Goal: Task Accomplishment & Management: Complete application form

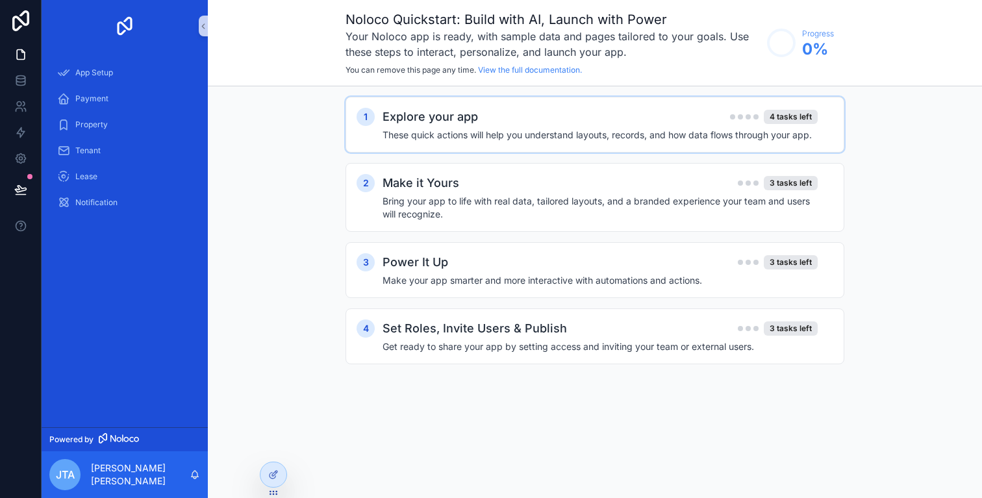
click at [651, 127] on div "Explore your app 4 tasks left These quick actions will help you understand layo…" at bounding box center [607, 125] width 451 height 34
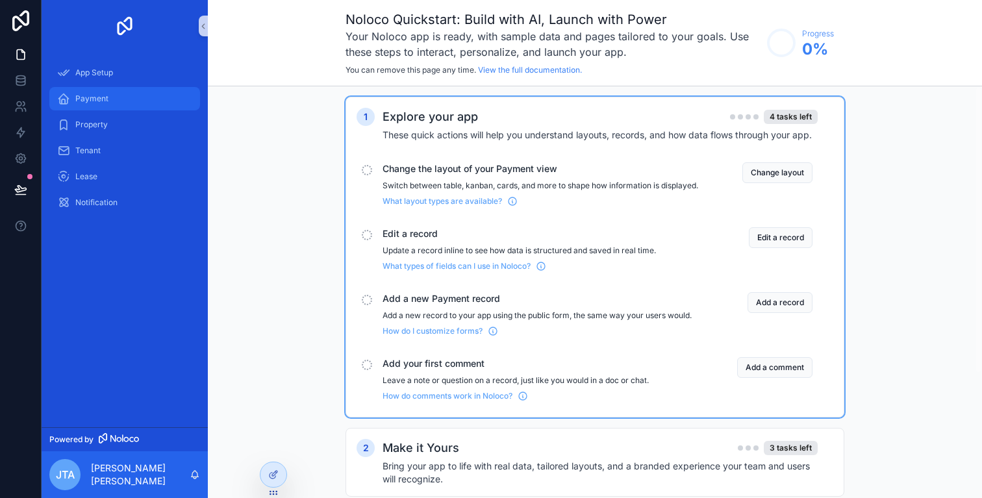
click at [88, 102] on span "Payment" at bounding box center [91, 99] width 33 height 10
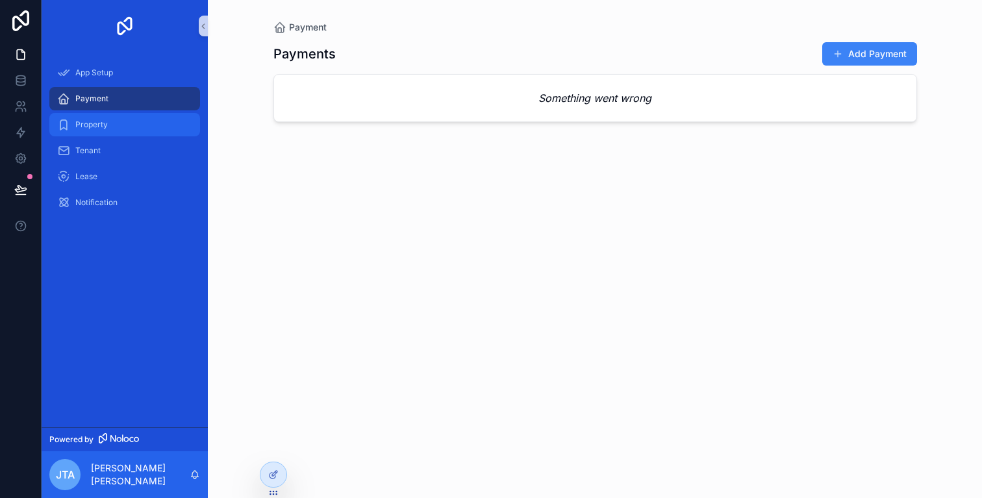
click at [112, 132] on div "Property" at bounding box center [124, 124] width 135 height 21
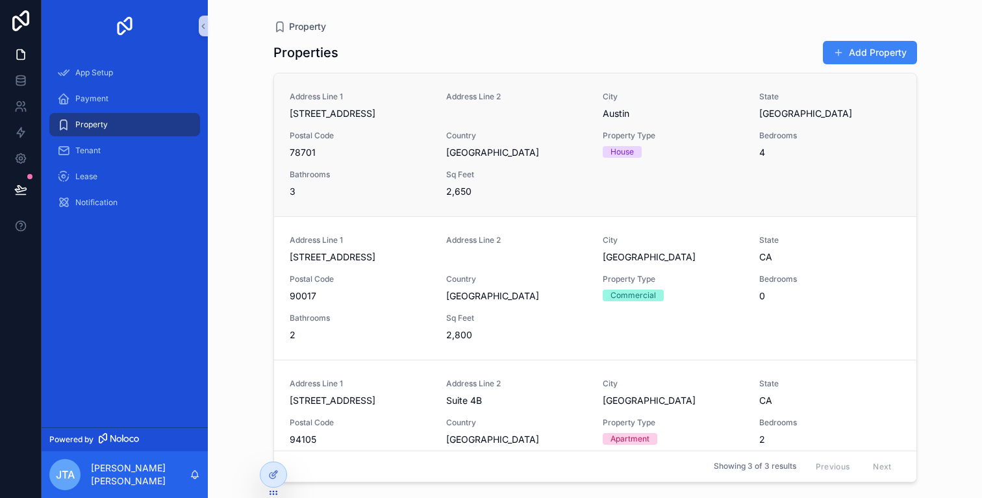
click at [373, 145] on div "Postal Code 78701" at bounding box center [360, 145] width 141 height 29
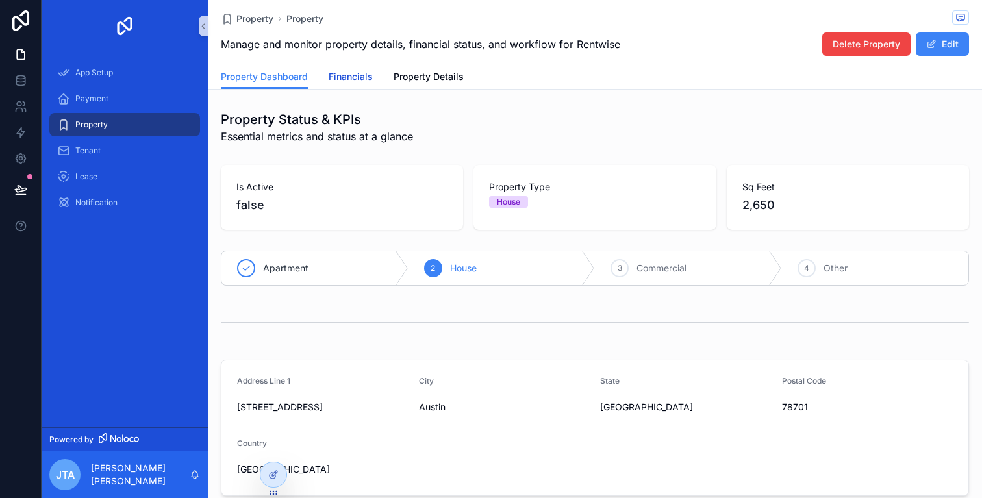
click at [358, 78] on span "Financials" at bounding box center [351, 76] width 44 height 13
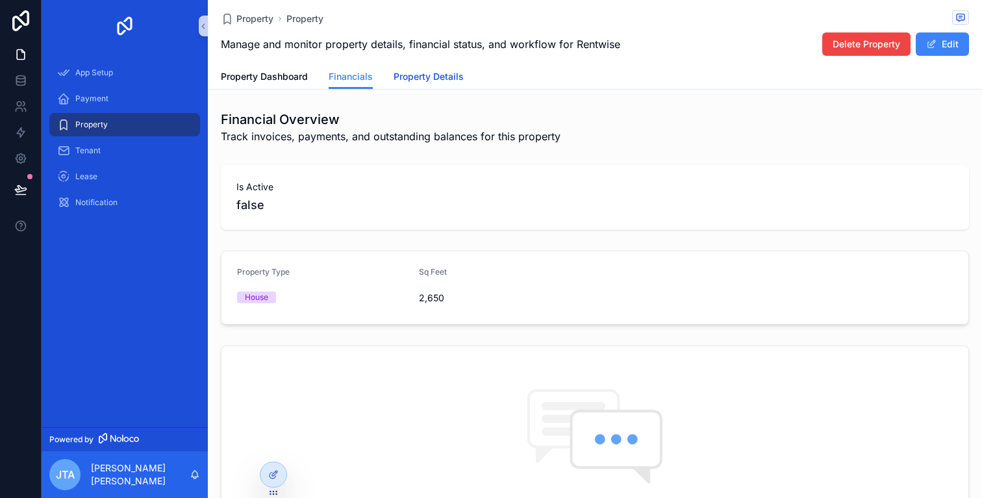
click at [434, 79] on span "Property Details" at bounding box center [428, 76] width 70 height 13
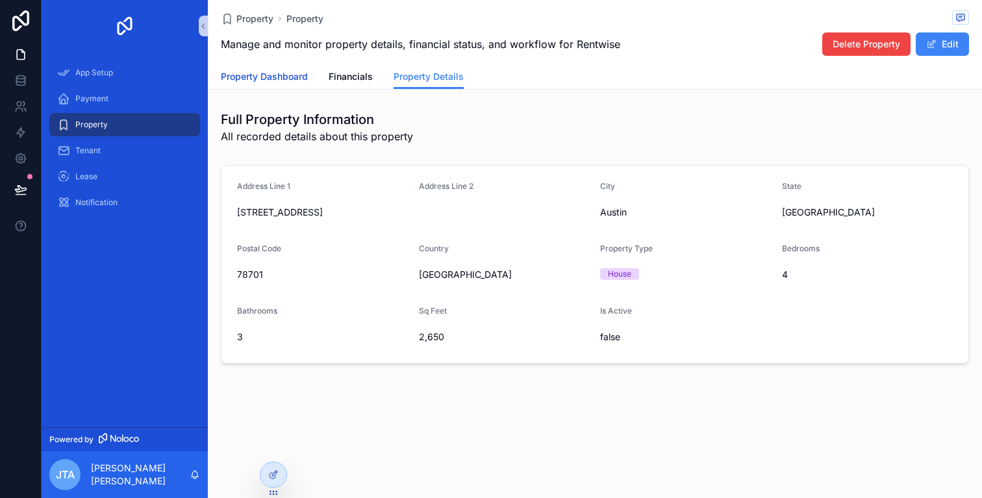
click at [276, 79] on span "Property Dashboard" at bounding box center [264, 76] width 87 height 13
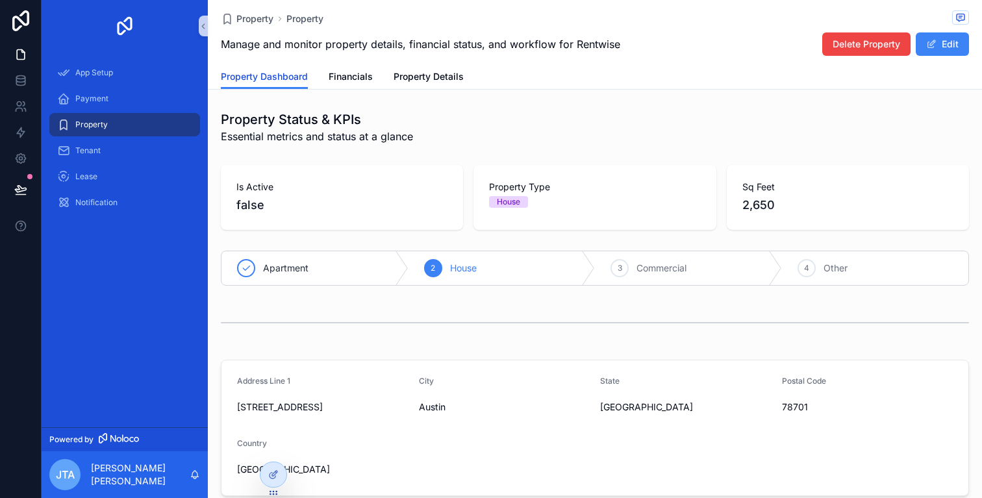
scroll to position [26, 0]
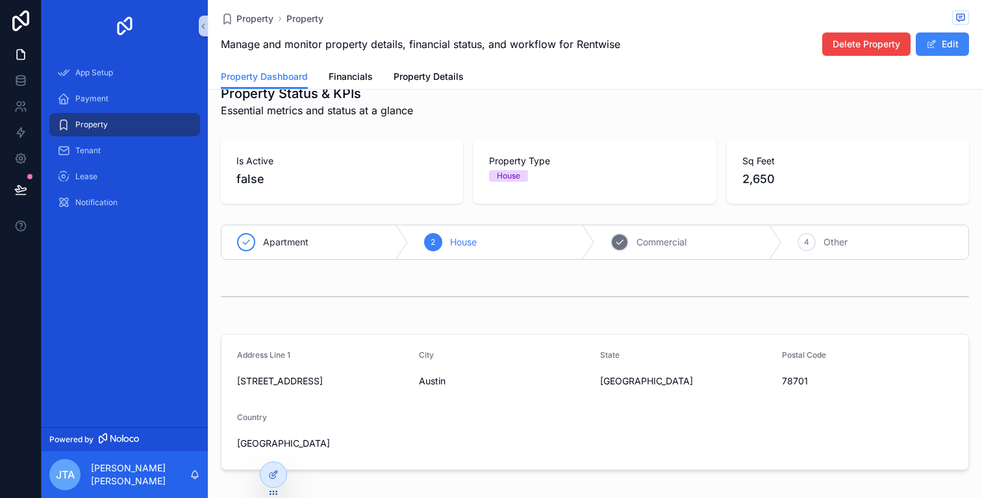
click at [636, 248] on span "Commercial" at bounding box center [661, 242] width 50 height 13
click at [428, 243] on icon "scrollable content" at bounding box center [433, 242] width 10 height 10
click at [265, 242] on span "Apartment" at bounding box center [285, 242] width 45 height 13
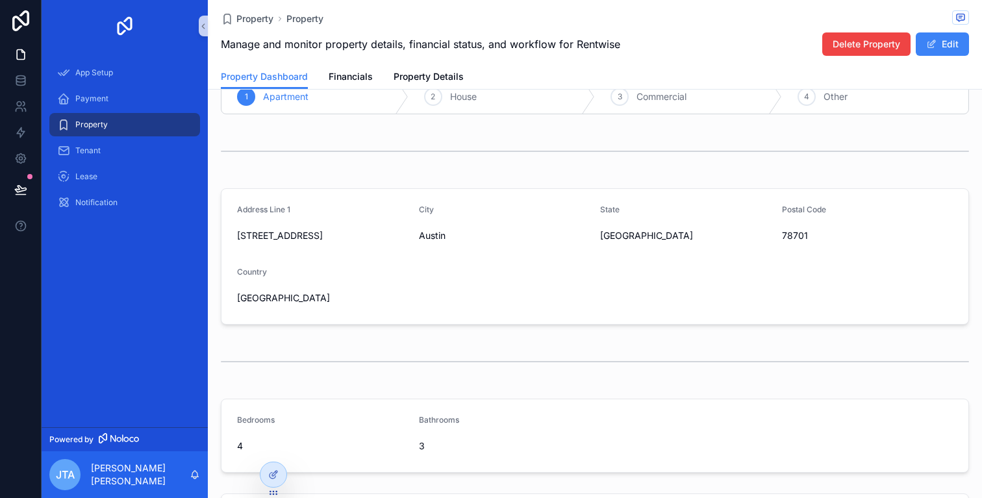
scroll to position [0, 0]
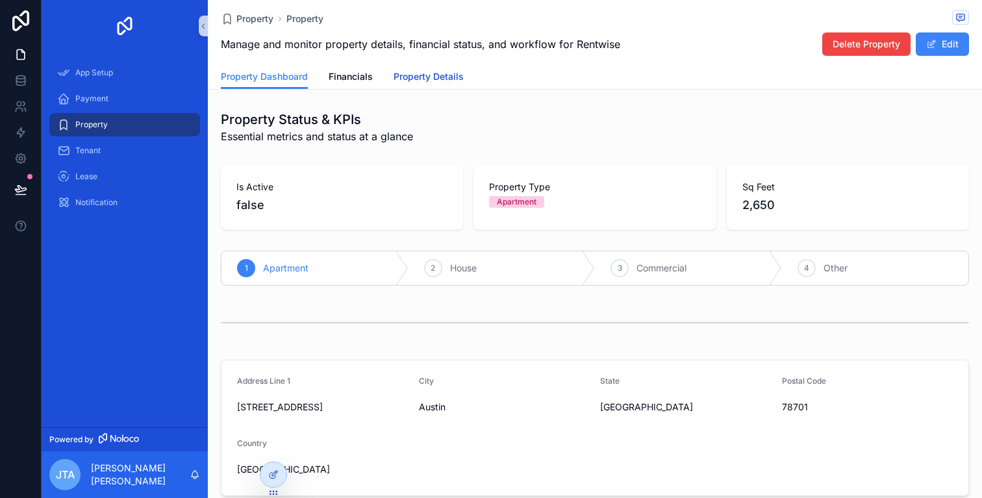
click at [406, 87] on link "Property Details" at bounding box center [428, 78] width 70 height 26
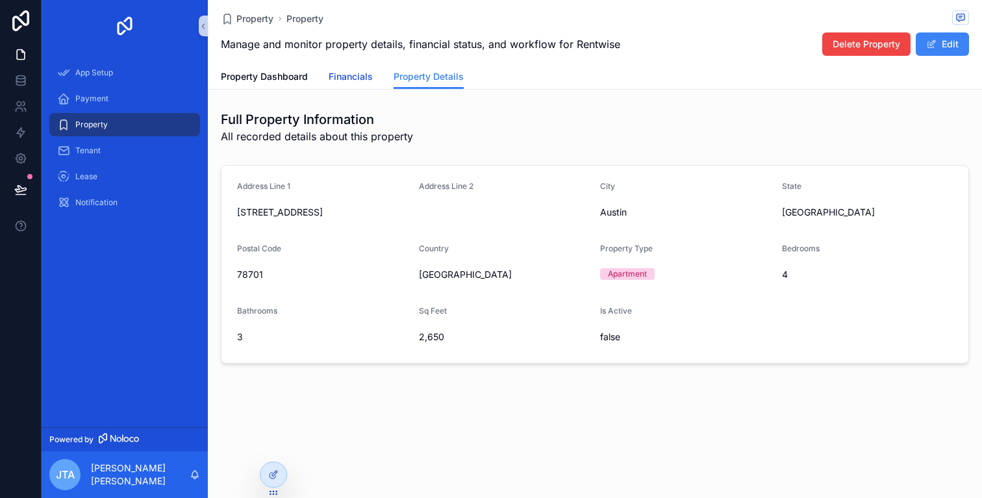
click at [338, 67] on link "Financials" at bounding box center [351, 78] width 44 height 26
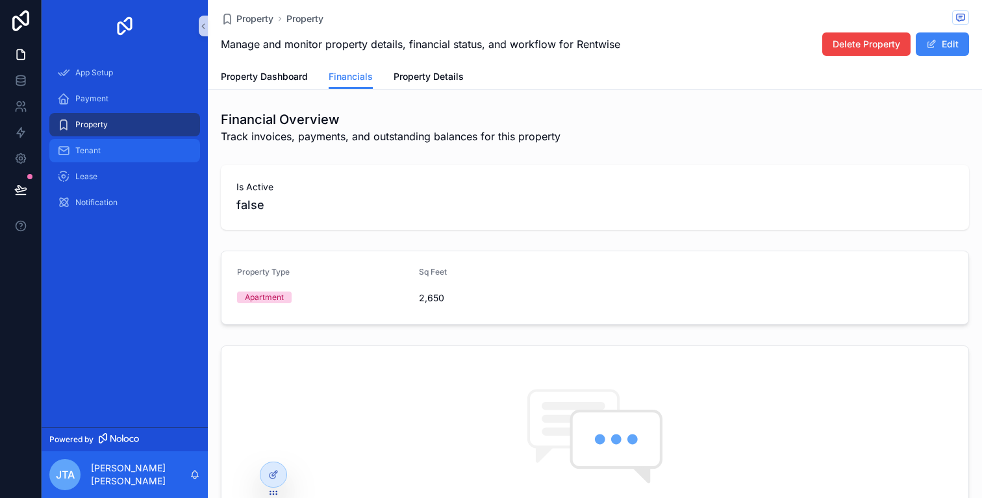
click at [132, 156] on div "Tenant" at bounding box center [124, 150] width 135 height 21
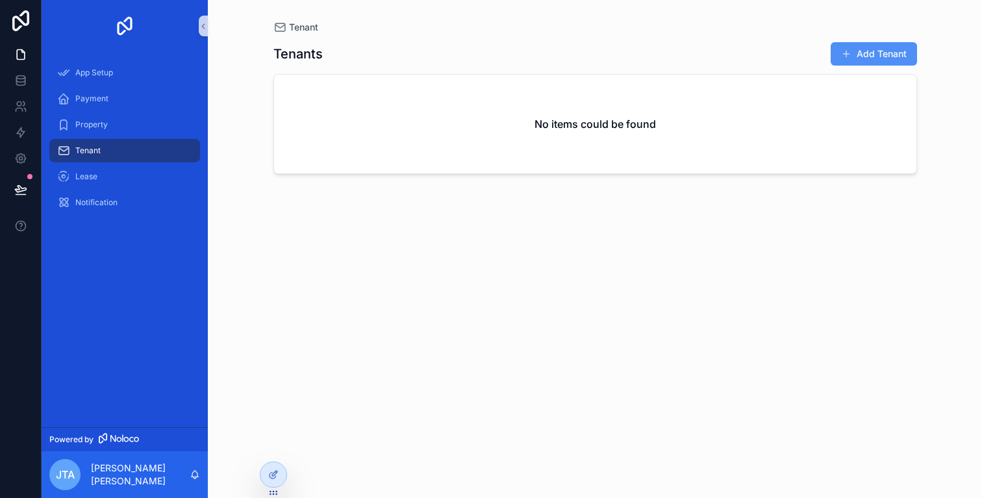
click at [859, 54] on button "Add Tenant" at bounding box center [873, 53] width 86 height 23
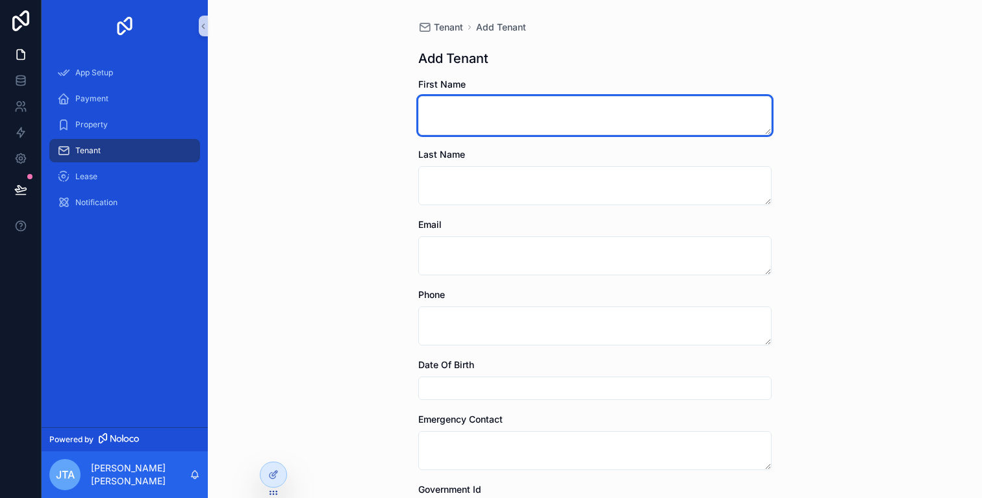
click at [484, 111] on textarea "scrollable content" at bounding box center [594, 115] width 353 height 39
type textarea "*****"
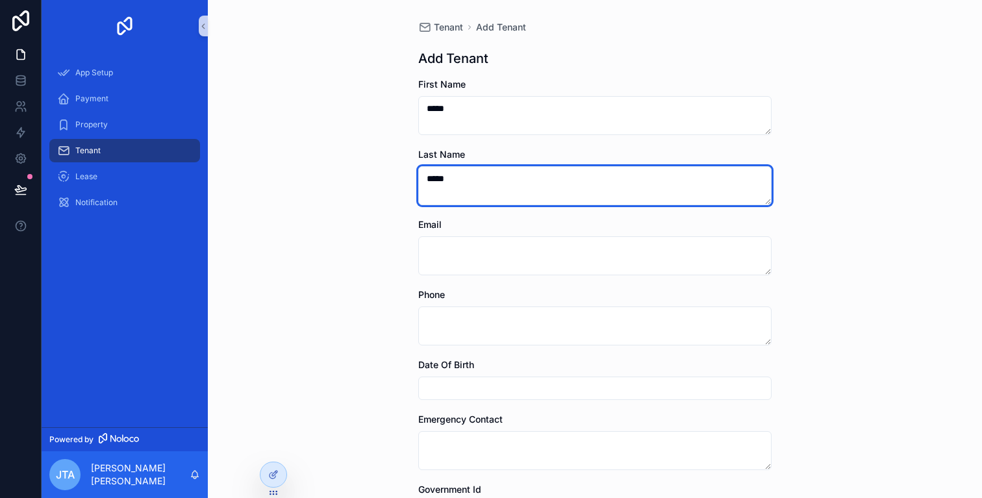
type textarea "*****"
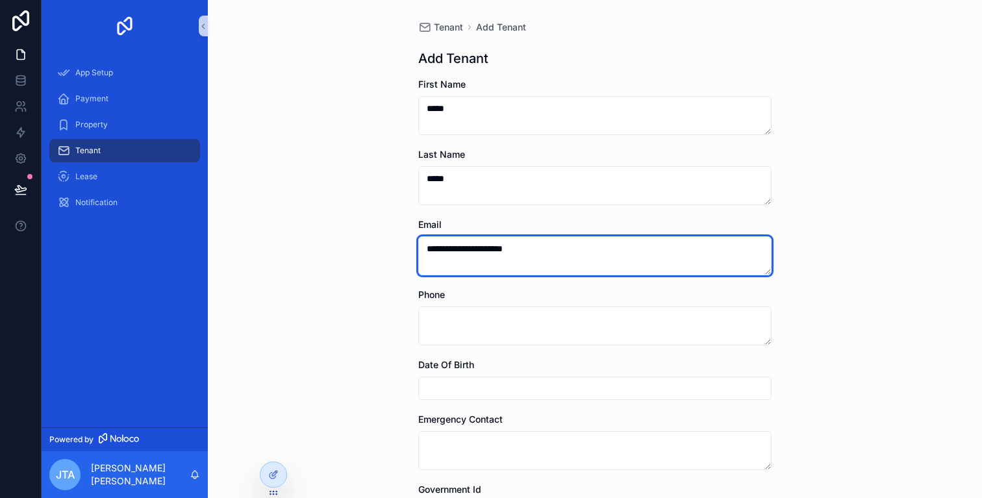
type textarea "**********"
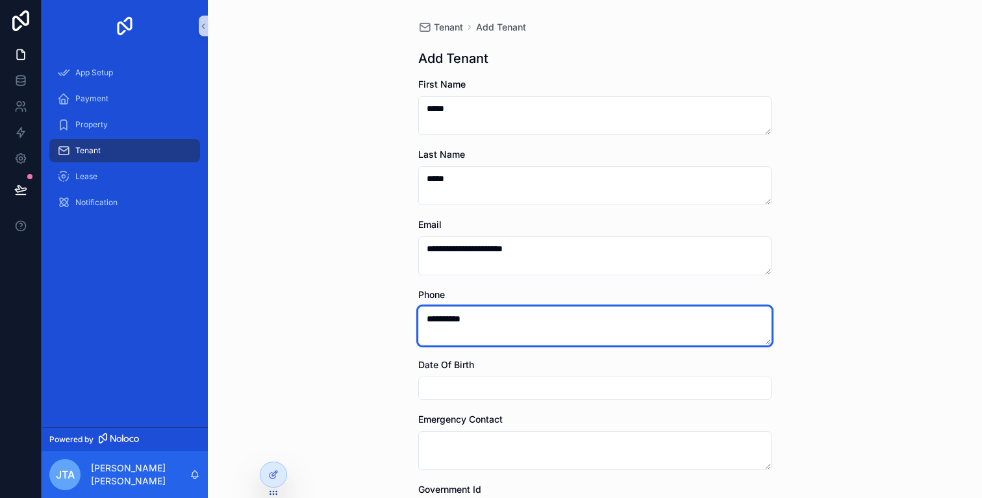
type textarea "**********"
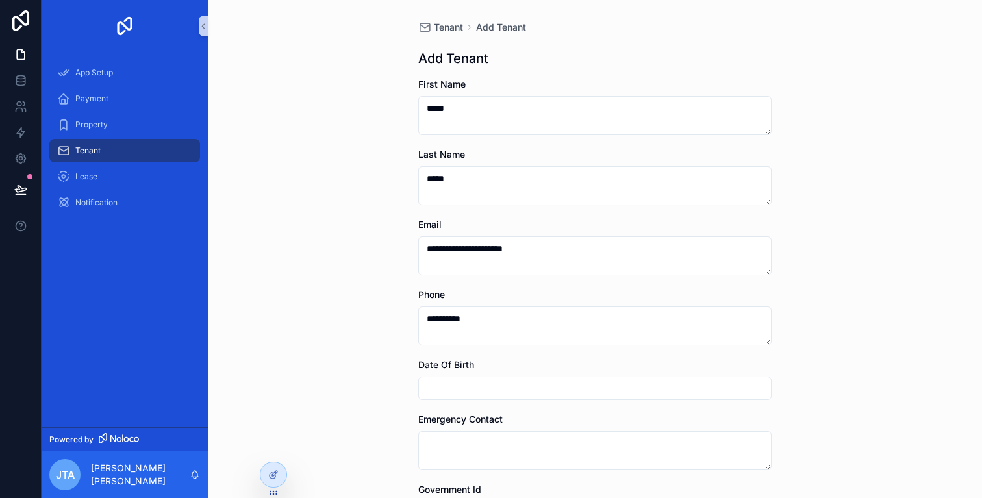
click at [487, 385] on input "scrollable content" at bounding box center [595, 388] width 352 height 18
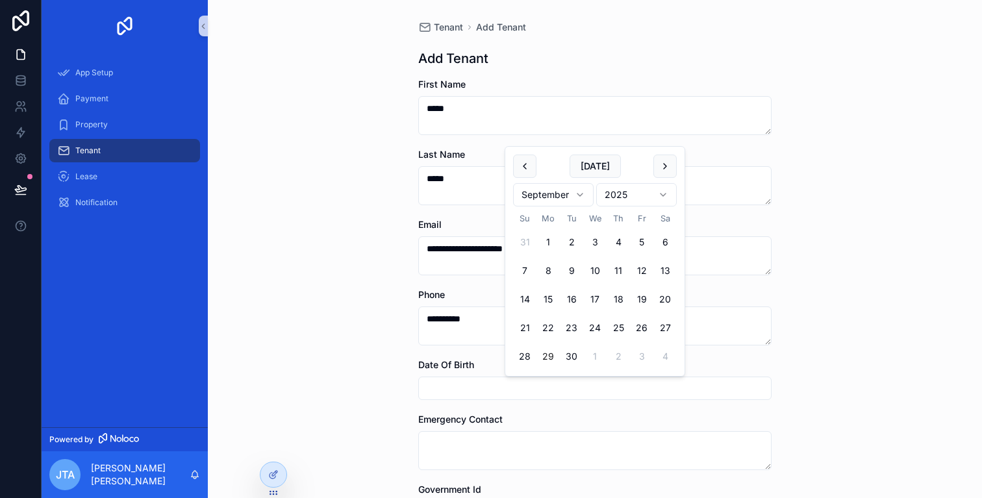
click at [619, 193] on html "**********" at bounding box center [491, 249] width 982 height 498
drag, startPoint x: 621, startPoint y: 259, endPoint x: 610, endPoint y: 327, distance: 68.4
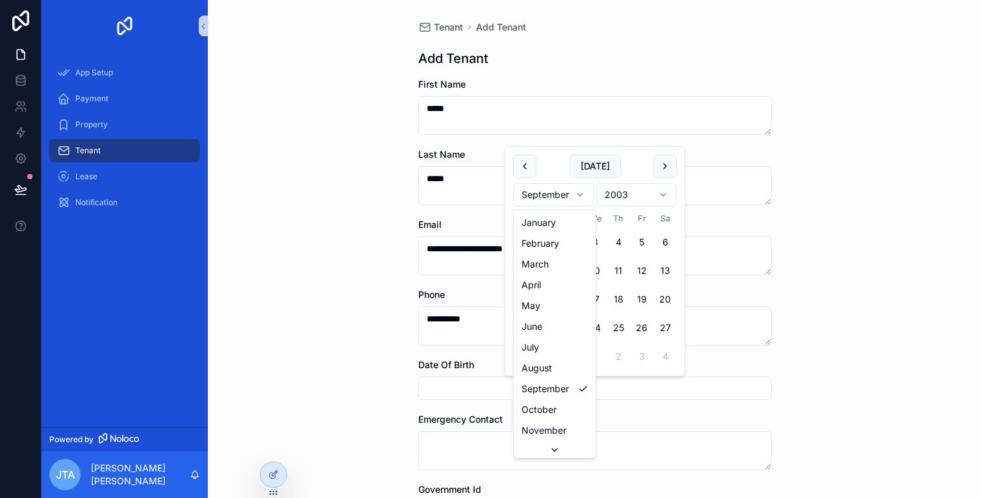
click at [586, 192] on html "**********" at bounding box center [491, 249] width 982 height 498
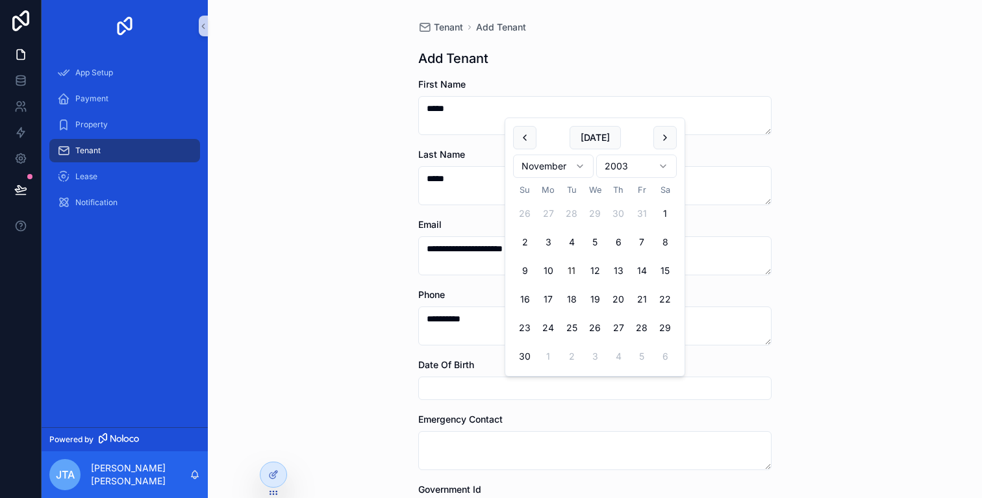
click at [575, 271] on button "11" at bounding box center [571, 270] width 23 height 23
type input "**********"
click at [703, 364] on div "Date Of Birth" at bounding box center [594, 364] width 353 height 13
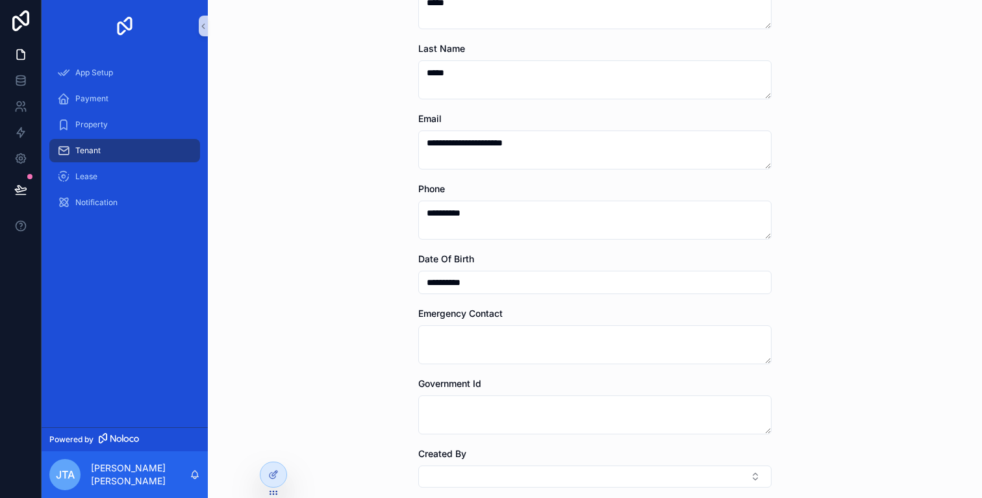
scroll to position [214, 0]
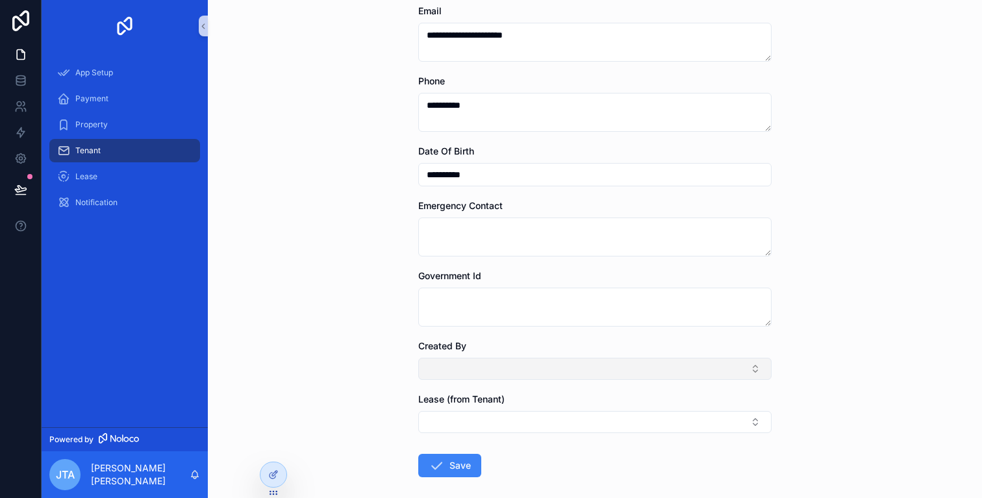
click at [523, 373] on button "Select Button" at bounding box center [594, 369] width 353 height 22
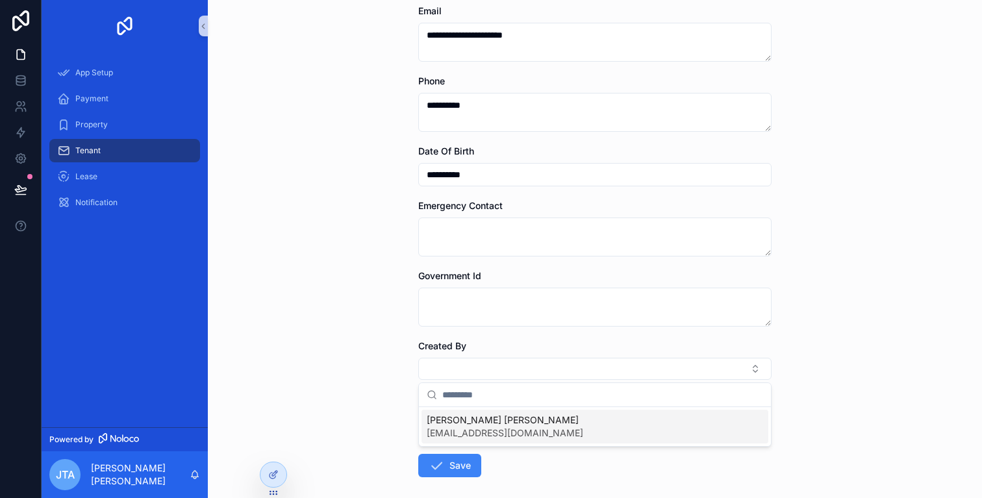
click at [513, 422] on span "[PERSON_NAME] [PERSON_NAME]" at bounding box center [505, 420] width 156 height 13
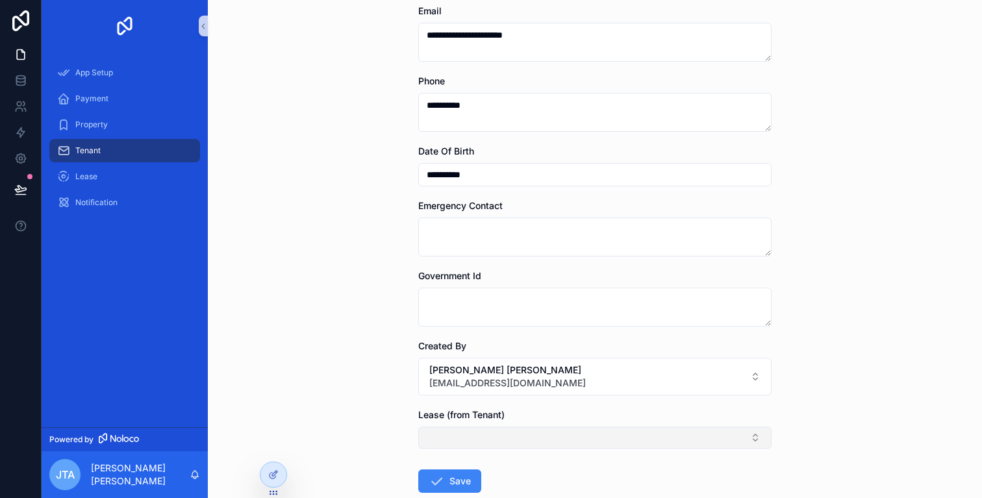
click at [508, 435] on button "Select Button" at bounding box center [594, 438] width 353 height 22
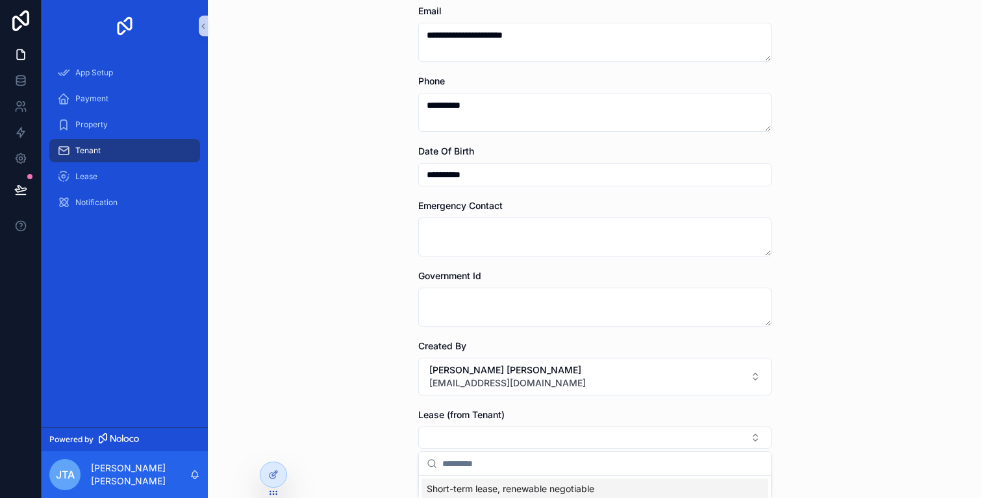
click at [496, 487] on span "Short-term lease, renewable negotiable" at bounding box center [511, 488] width 168 height 13
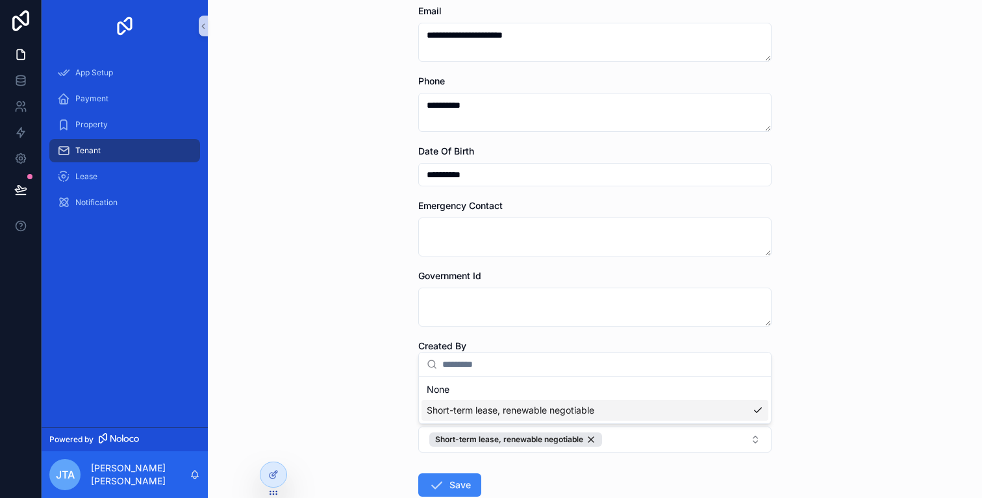
click at [468, 457] on form "**********" at bounding box center [594, 222] width 353 height 716
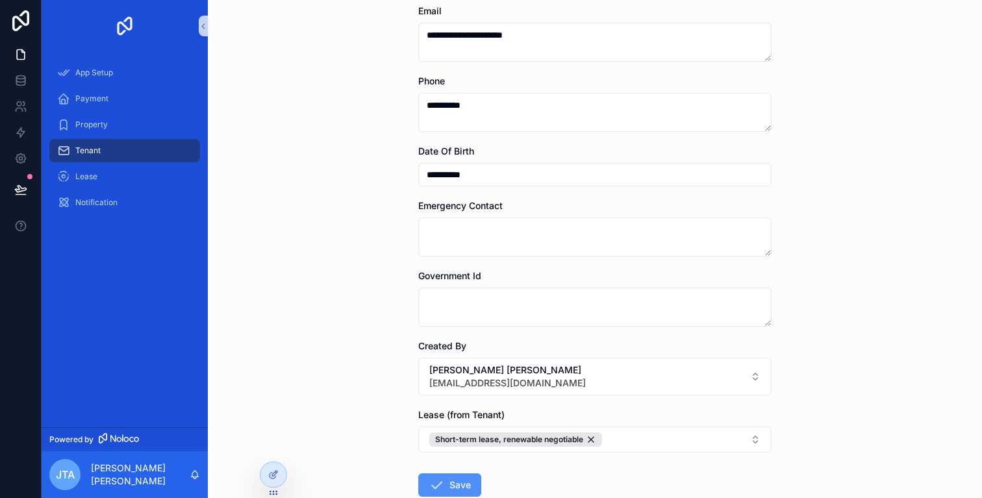
click at [460, 485] on button "Save" at bounding box center [449, 484] width 63 height 23
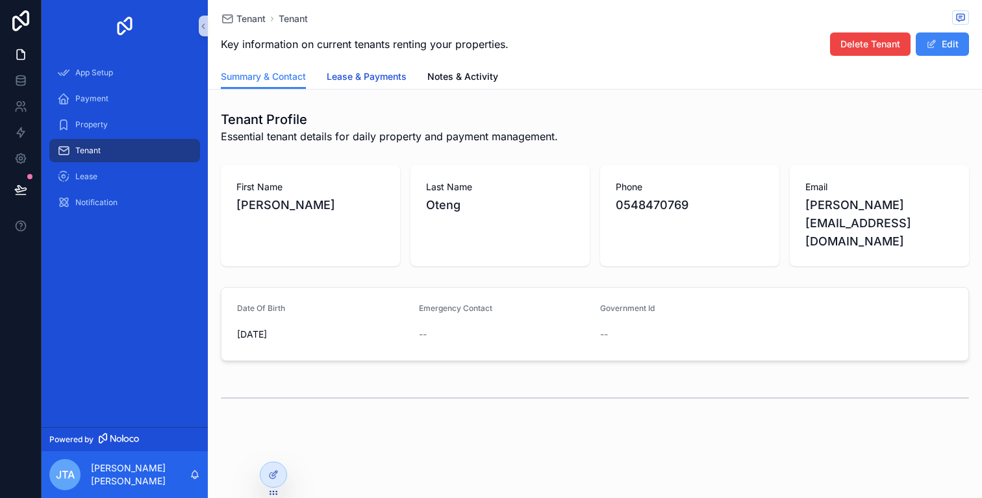
click at [392, 71] on span "Lease & Payments" at bounding box center [367, 76] width 80 height 13
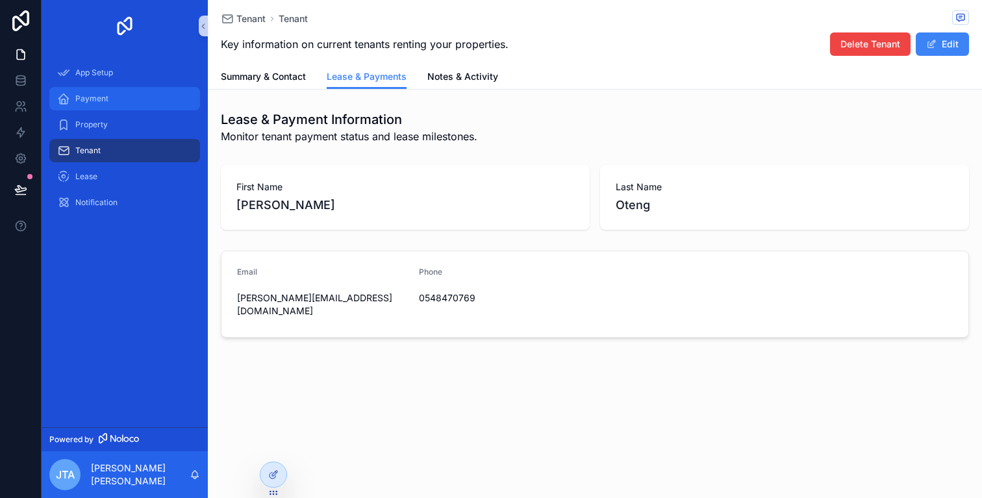
click at [132, 96] on div "Payment" at bounding box center [124, 98] width 135 height 21
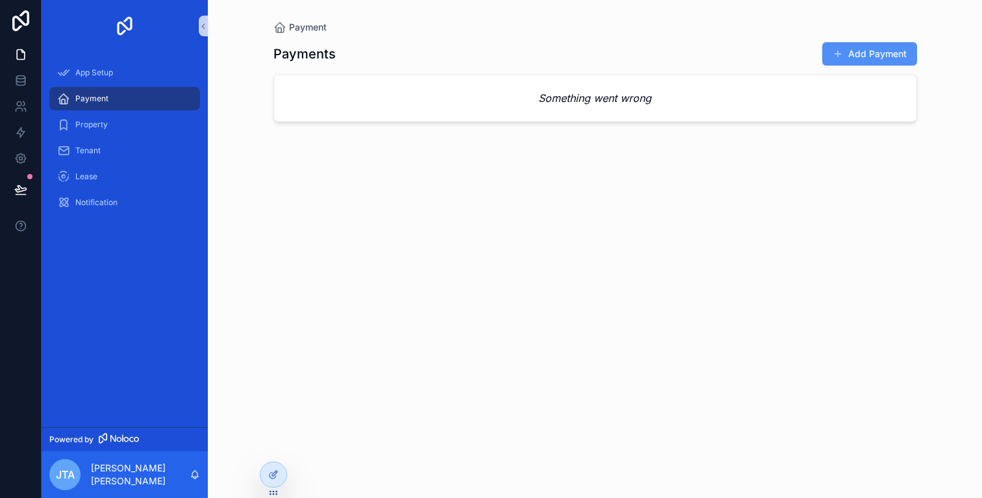
click at [845, 60] on button "Add Payment" at bounding box center [869, 53] width 95 height 23
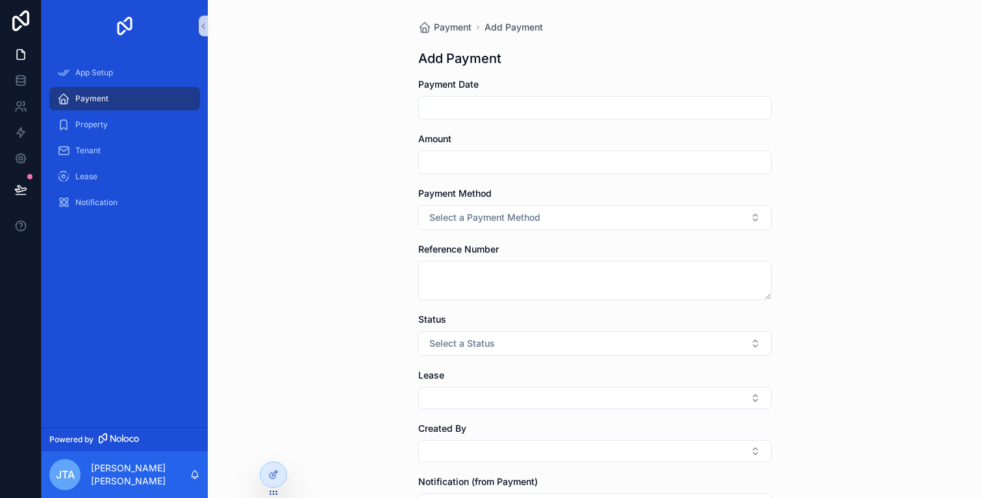
click at [116, 98] on div "Payment" at bounding box center [124, 98] width 135 height 21
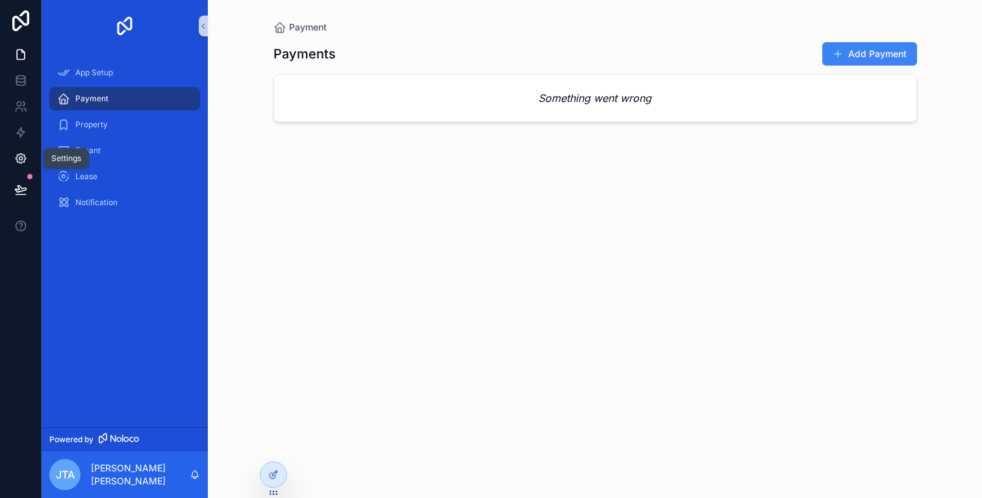
click at [23, 157] on icon at bounding box center [20, 158] width 13 height 13
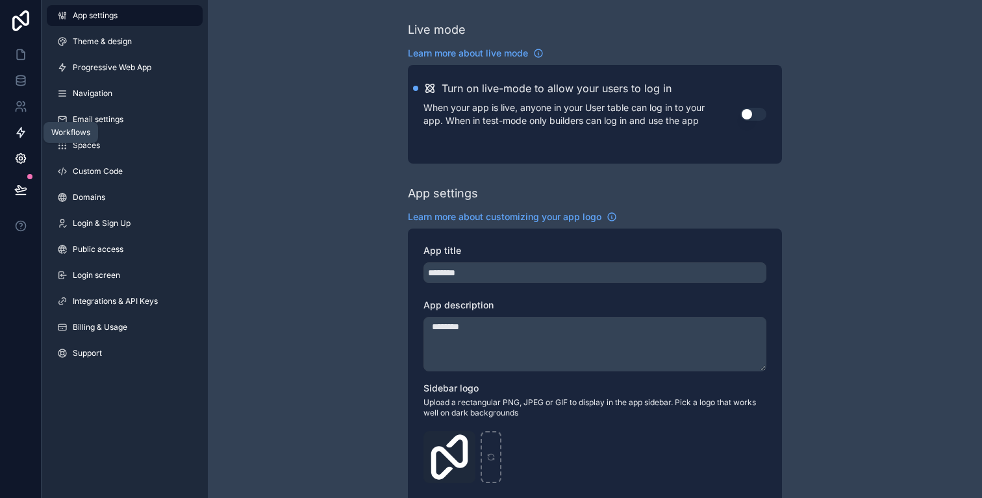
click at [20, 130] on icon at bounding box center [21, 133] width 8 height 10
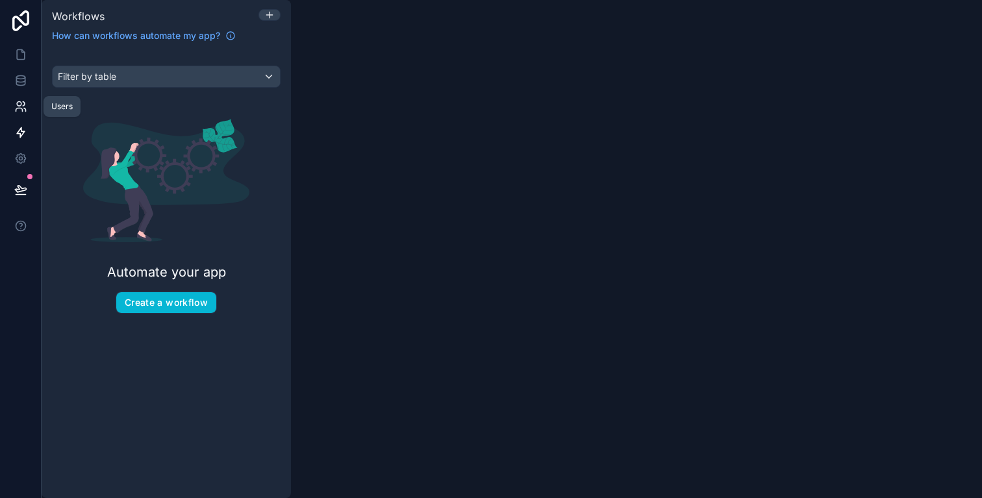
click at [23, 103] on icon at bounding box center [24, 104] width 2 height 4
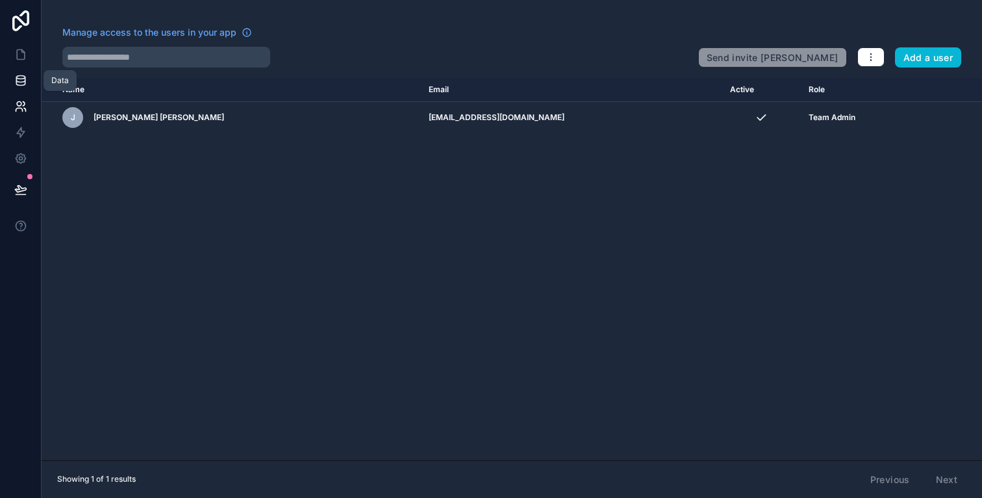
click at [24, 88] on link at bounding box center [20, 81] width 41 height 26
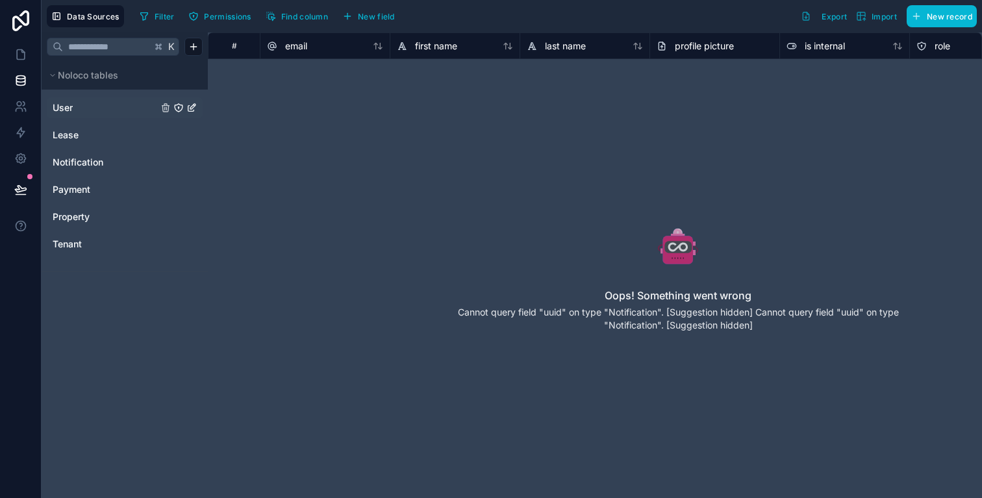
click at [96, 105] on link "User" at bounding box center [105, 107] width 105 height 13
click at [79, 137] on link "Lease" at bounding box center [105, 135] width 105 height 13
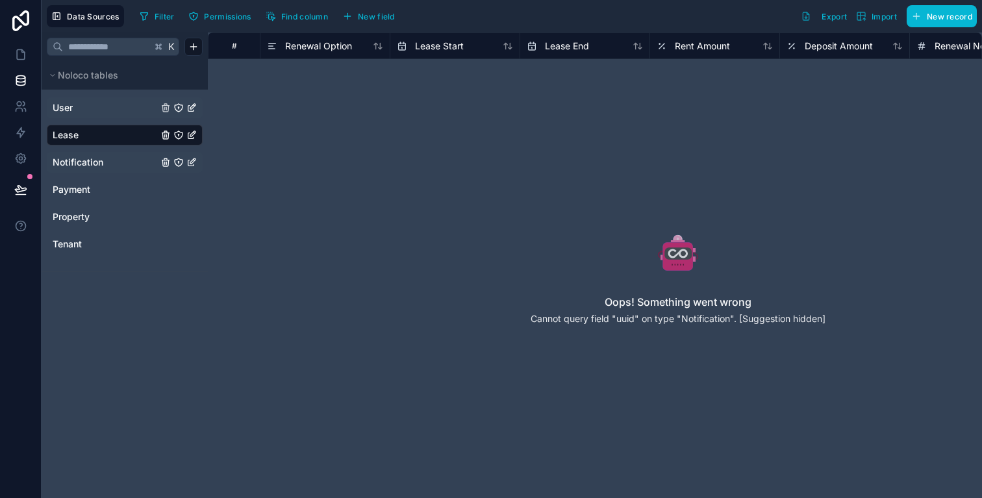
click at [79, 157] on span "Notification" at bounding box center [78, 162] width 51 height 13
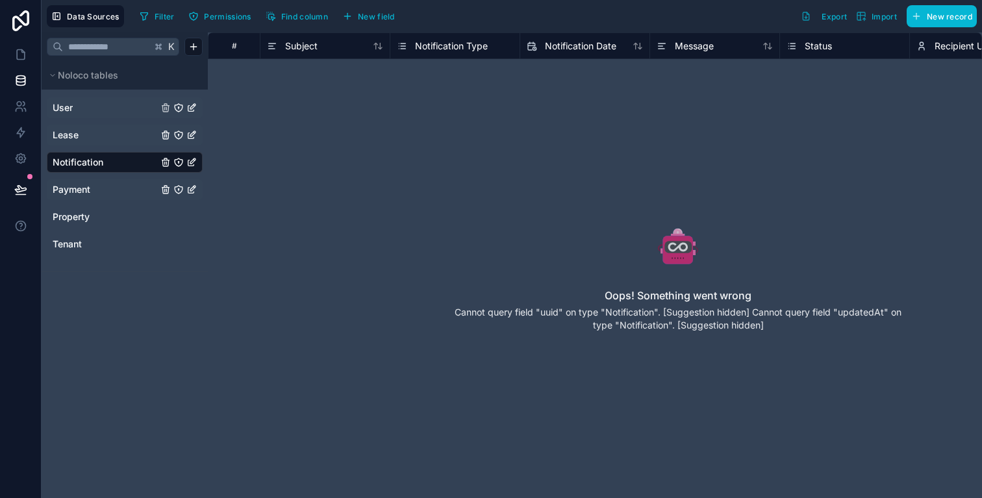
click at [86, 192] on span "Payment" at bounding box center [72, 189] width 38 height 13
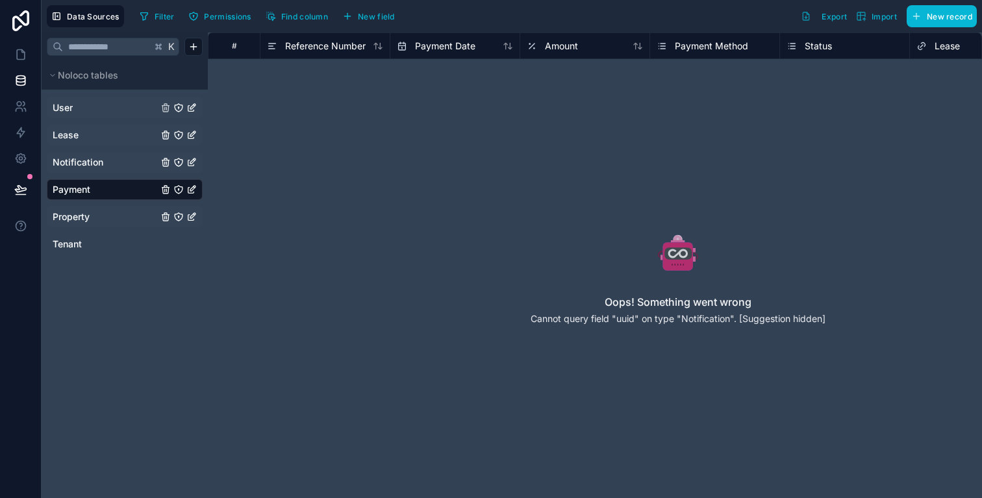
click at [86, 215] on span "Property" at bounding box center [71, 216] width 37 height 13
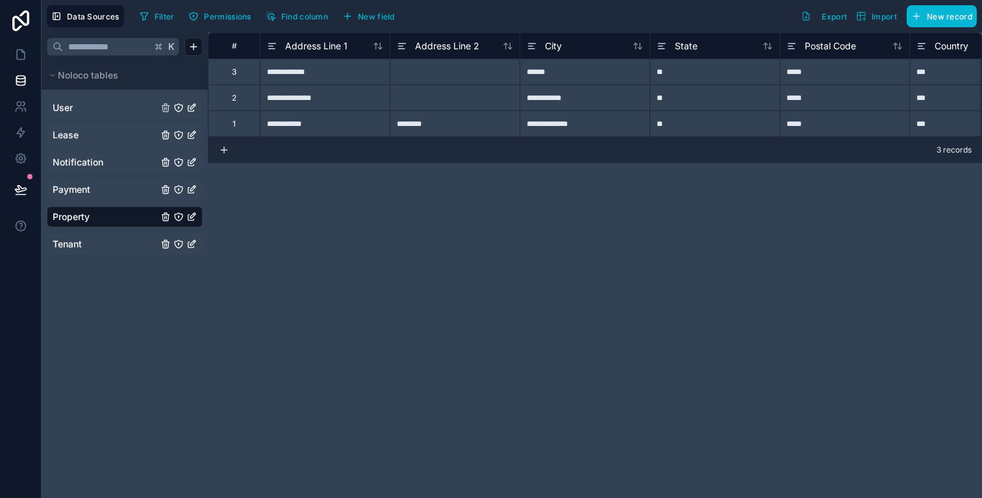
click at [82, 246] on link "Tenant" at bounding box center [105, 244] width 105 height 13
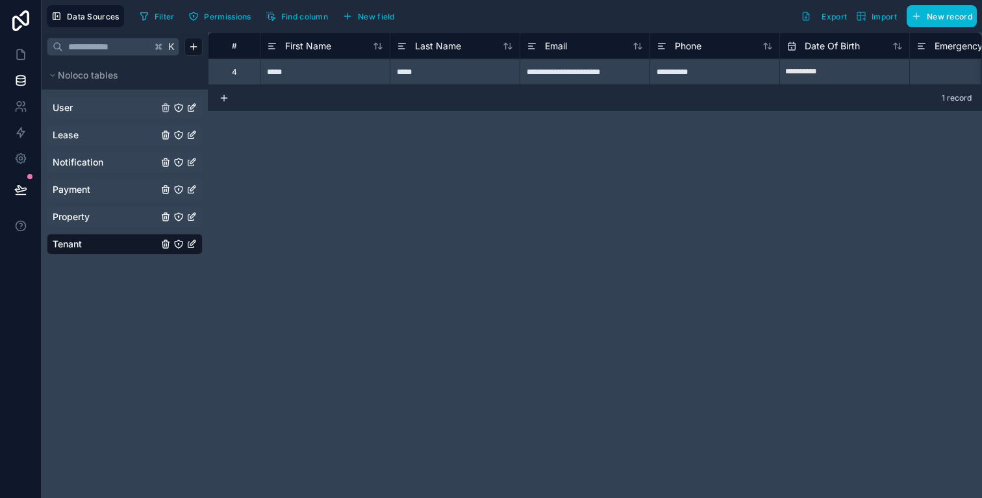
click at [93, 216] on link "Property" at bounding box center [105, 216] width 105 height 13
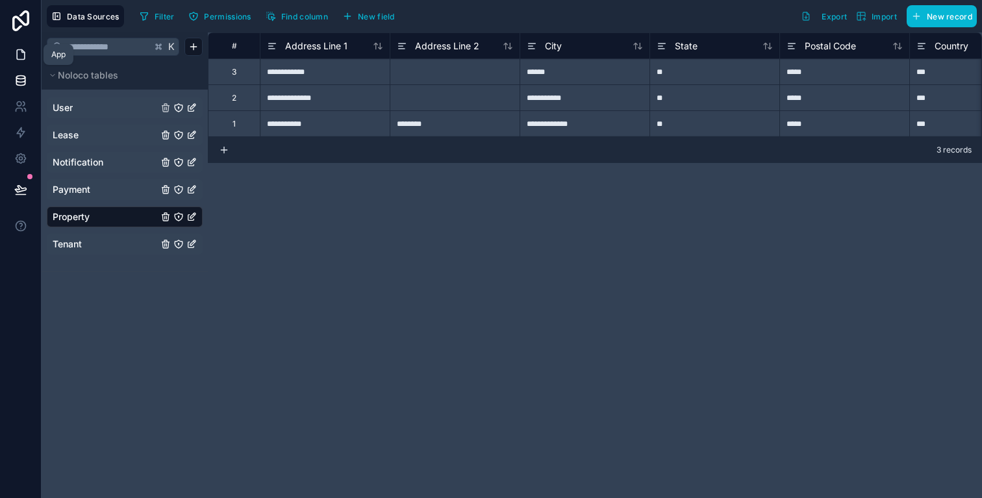
click at [18, 46] on link at bounding box center [20, 55] width 41 height 26
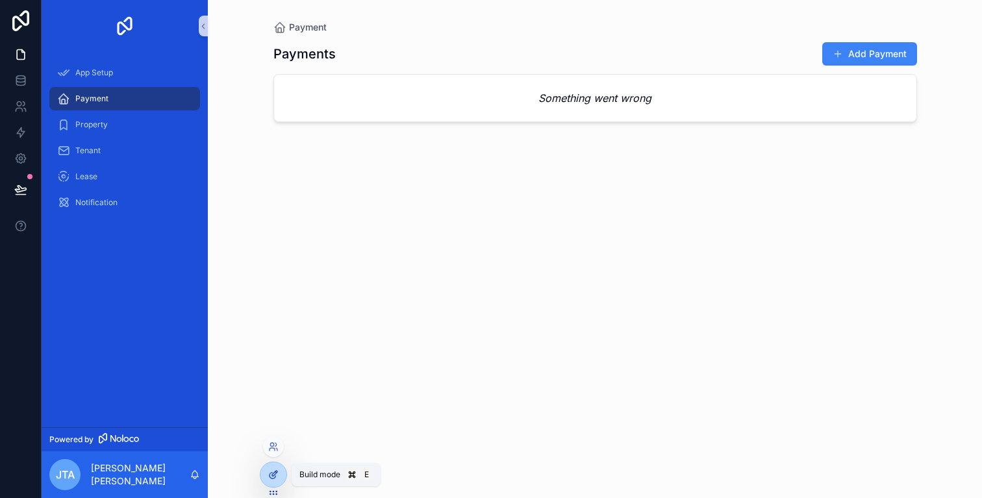
click at [268, 471] on icon at bounding box center [273, 474] width 10 height 10
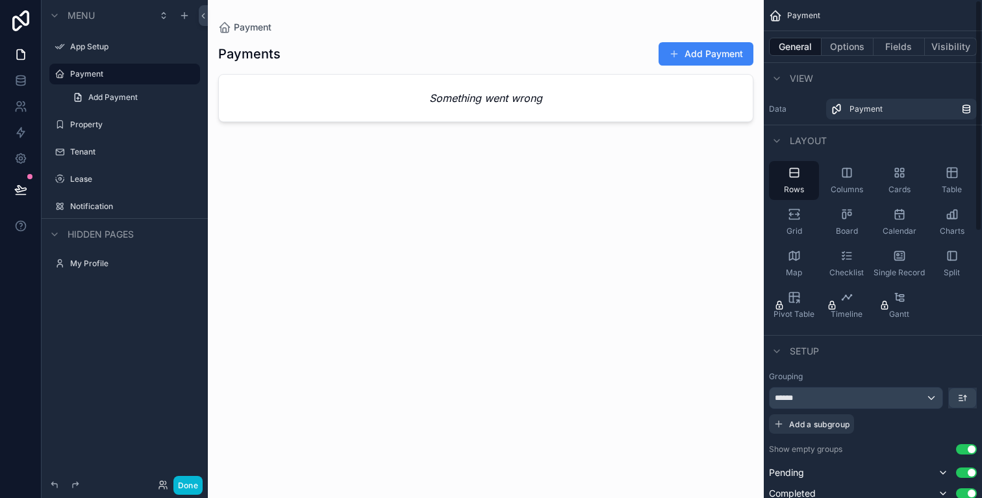
click at [706, 187] on div "scrollable content" at bounding box center [486, 241] width 556 height 482
click at [78, 14] on span "Menu" at bounding box center [81, 15] width 27 height 13
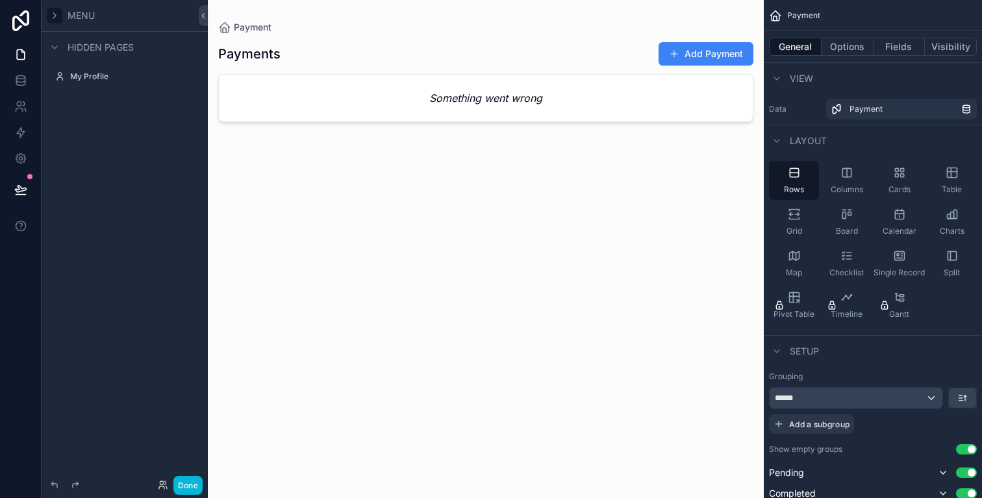
click at [60, 14] on div "scrollable content" at bounding box center [55, 16] width 16 height 16
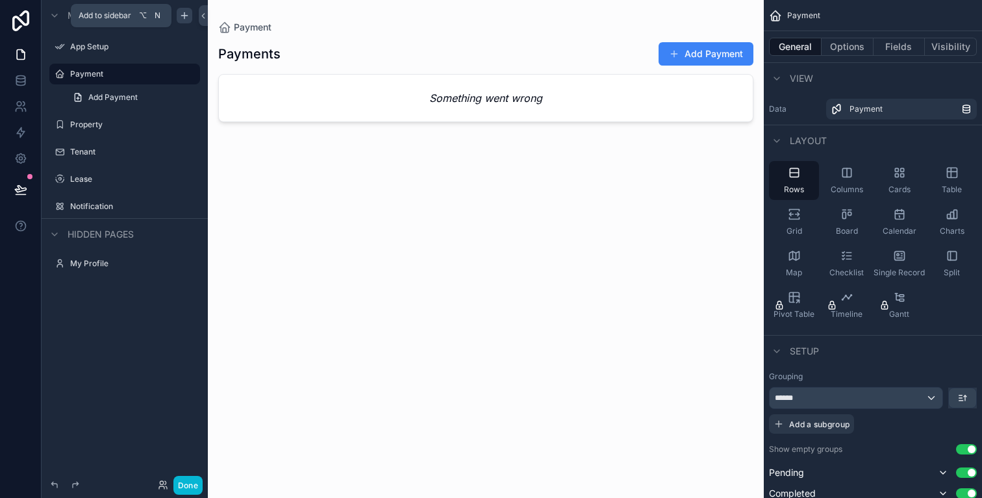
click at [188, 14] on icon "scrollable content" at bounding box center [184, 15] width 10 height 10
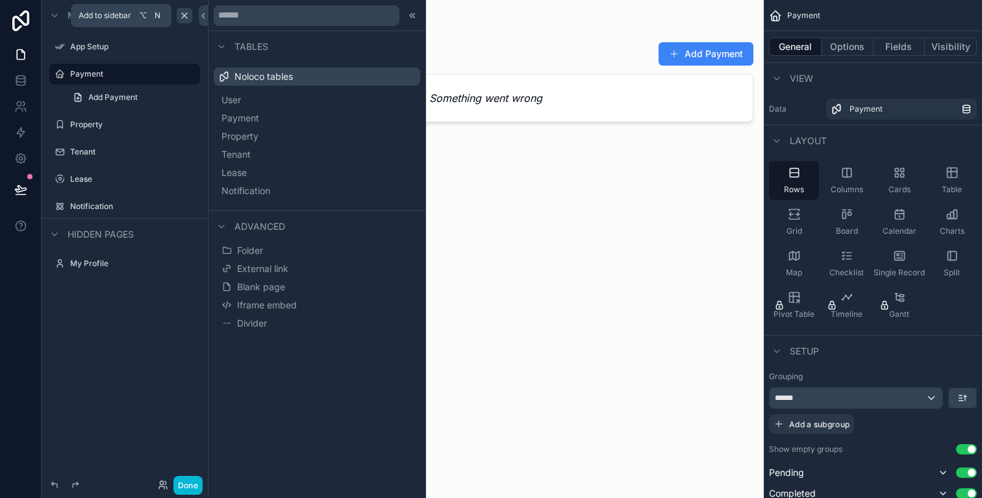
click at [188, 14] on icon "scrollable content" at bounding box center [184, 15] width 10 height 10
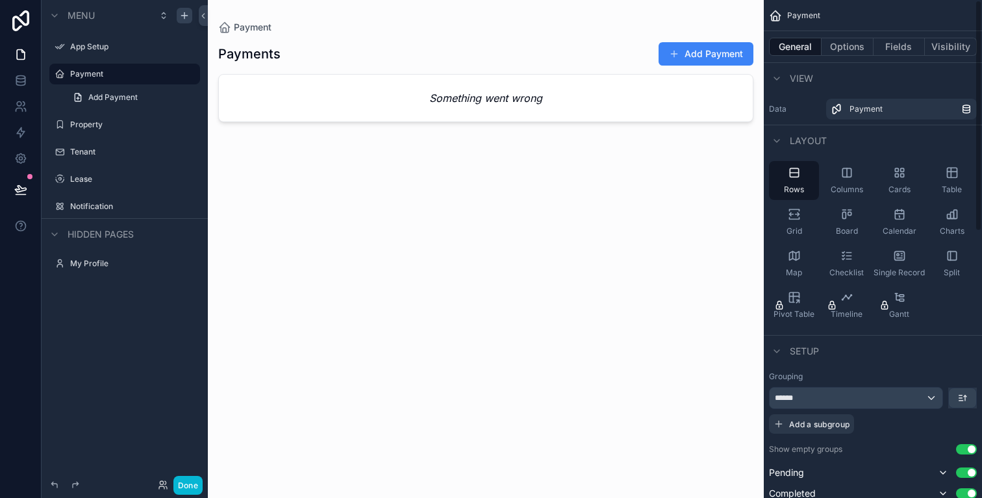
click at [706, 214] on div "Payments Add Payment Something went wrong" at bounding box center [485, 258] width 535 height 449
click at [561, 288] on div "Payments Add Payment Something went wrong" at bounding box center [485, 258] width 535 height 449
click at [14, 21] on icon at bounding box center [21, 20] width 26 height 21
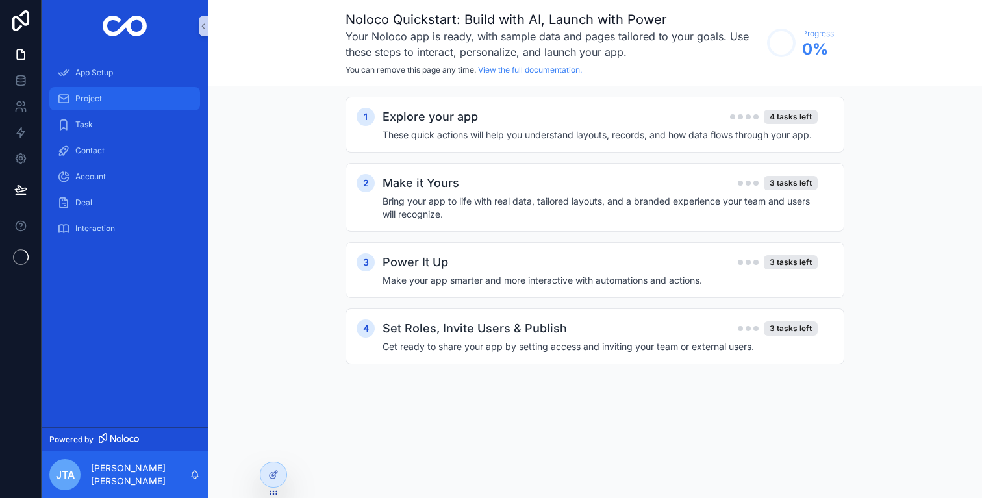
click at [118, 101] on div "Project" at bounding box center [124, 98] width 135 height 21
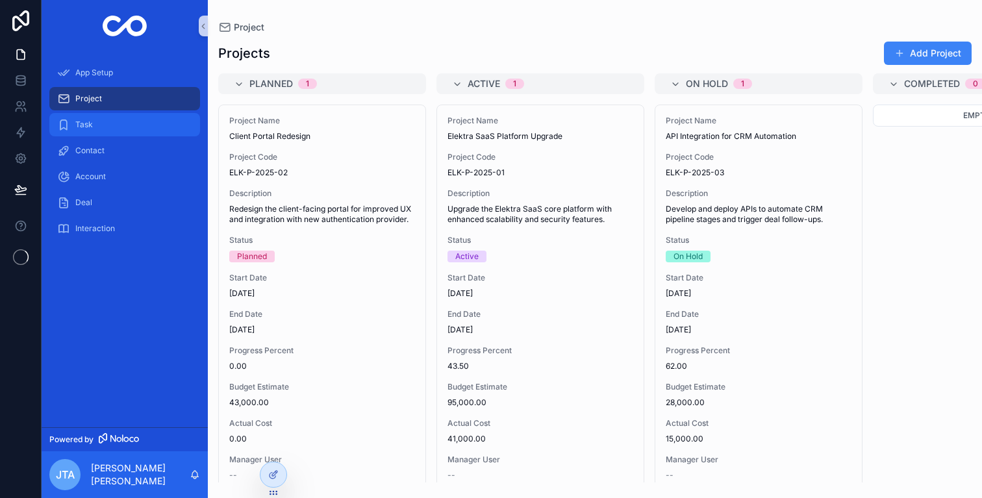
click at [102, 131] on div "Task" at bounding box center [124, 124] width 135 height 21
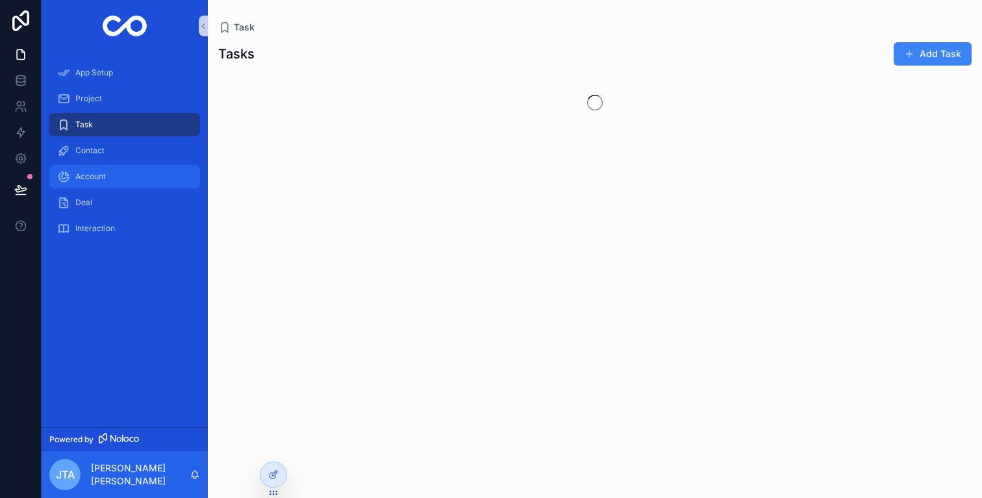
click at [117, 185] on div "Account" at bounding box center [124, 176] width 135 height 21
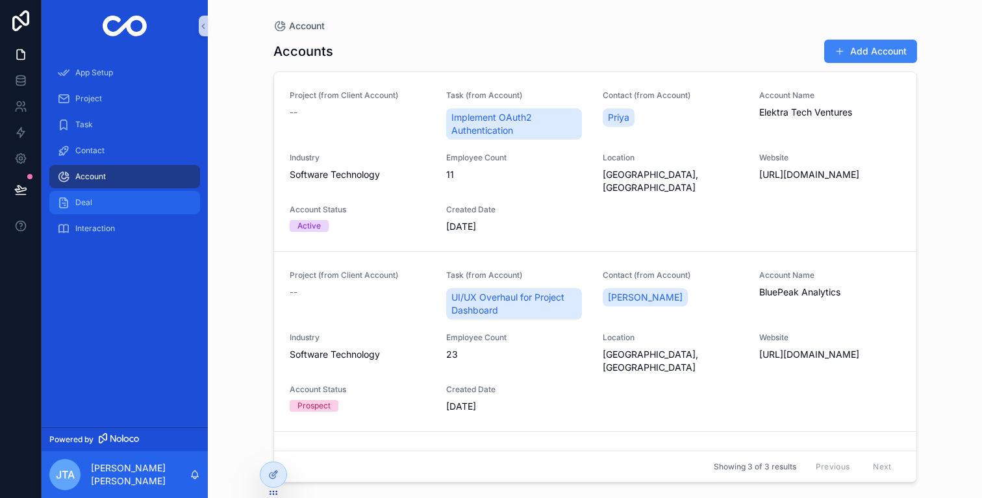
click at [117, 202] on div "Deal" at bounding box center [124, 202] width 135 height 21
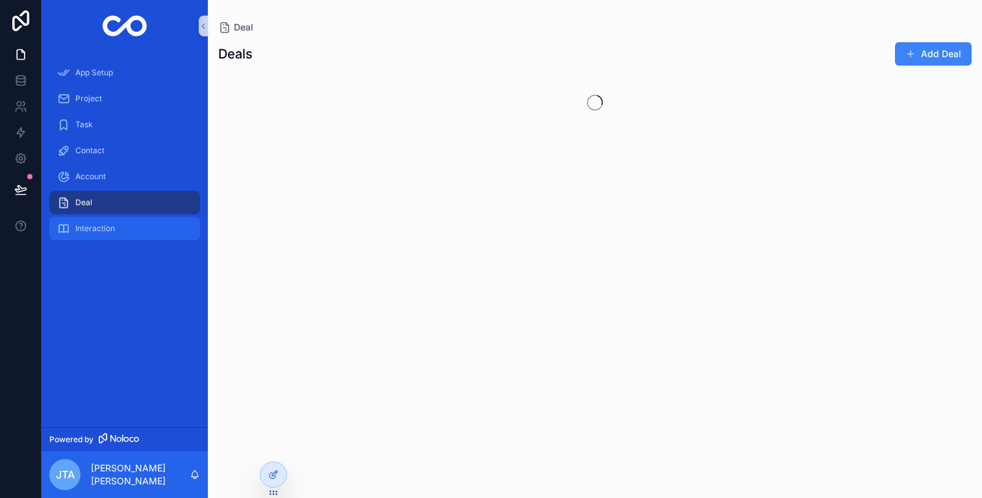
click at [123, 232] on div "Interaction" at bounding box center [124, 228] width 135 height 21
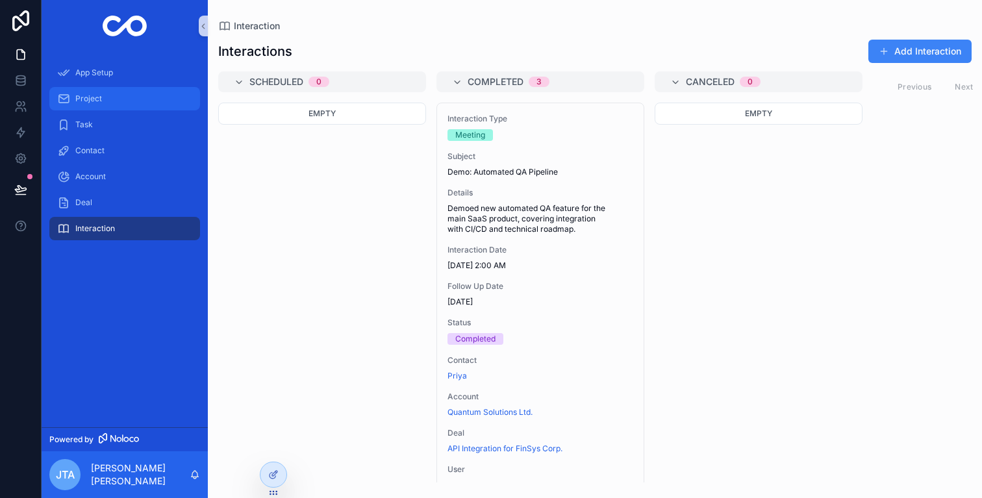
click at [101, 88] on div "Project" at bounding box center [124, 98] width 135 height 21
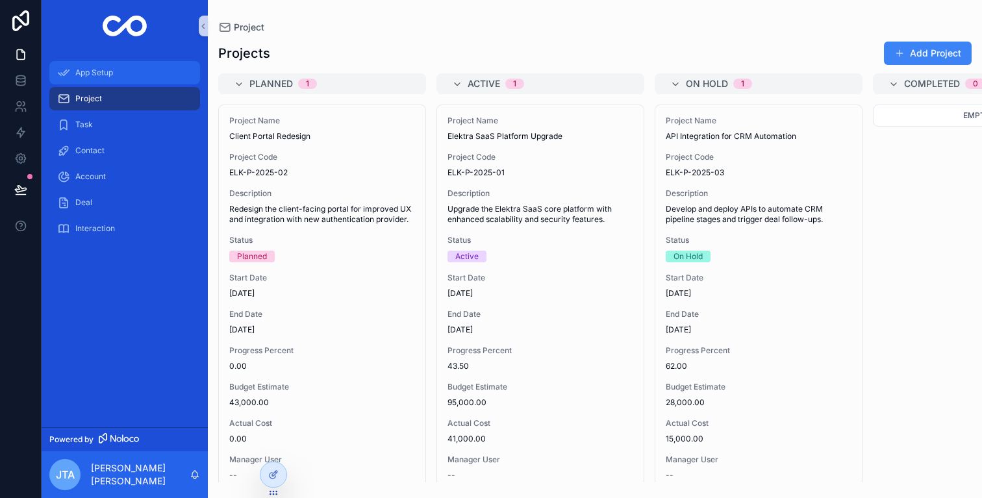
click at [109, 71] on span "App Setup" at bounding box center [94, 73] width 38 height 10
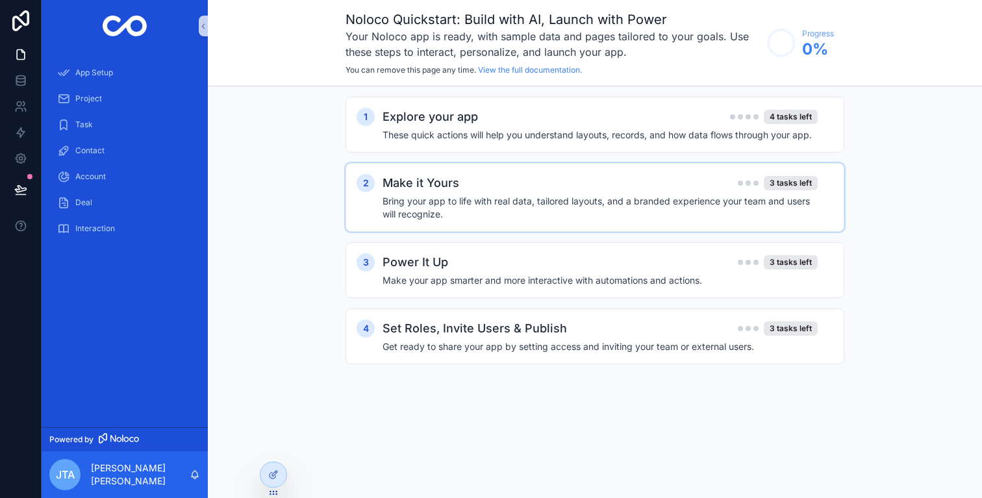
click at [725, 195] on h4 "Bring your app to life with real data, tailored layouts, and a branded experien…" at bounding box center [599, 208] width 435 height 26
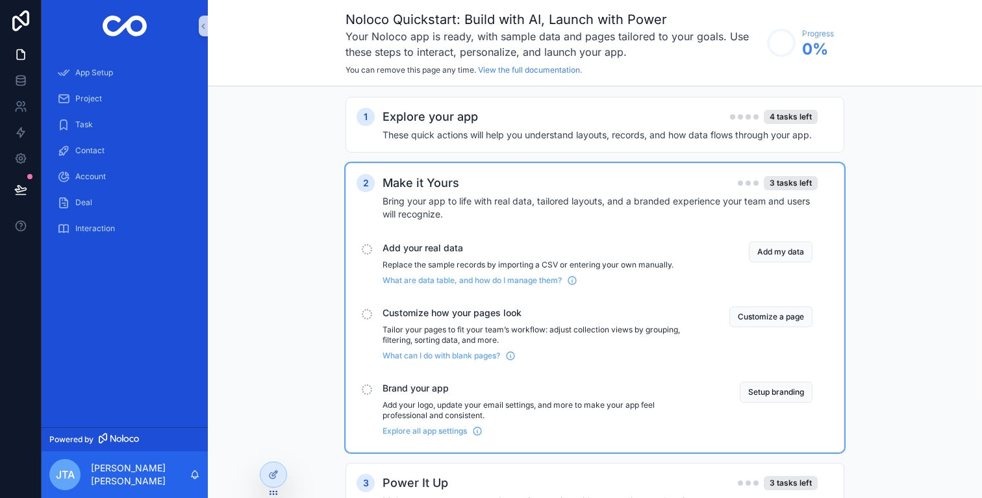
click at [725, 195] on h4 "Bring your app to life with real data, tailored layouts, and a branded experien…" at bounding box center [599, 208] width 435 height 26
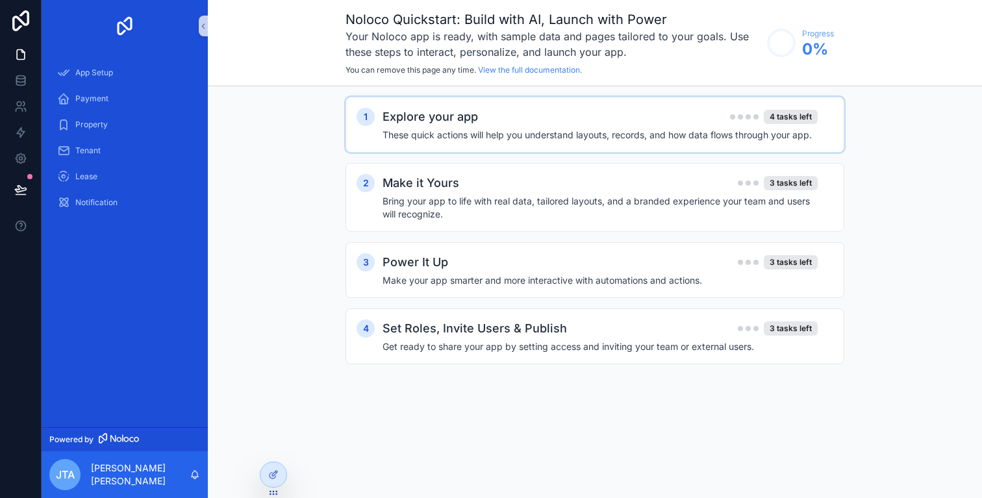
click at [598, 132] on h4 "These quick actions will help you understand layouts, records, and how data flo…" at bounding box center [599, 135] width 435 height 13
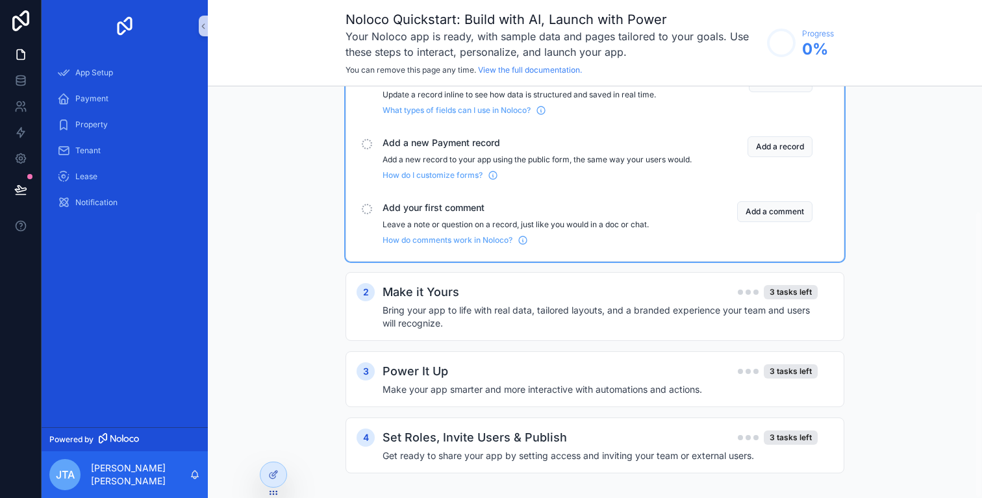
scroll to position [178, 0]
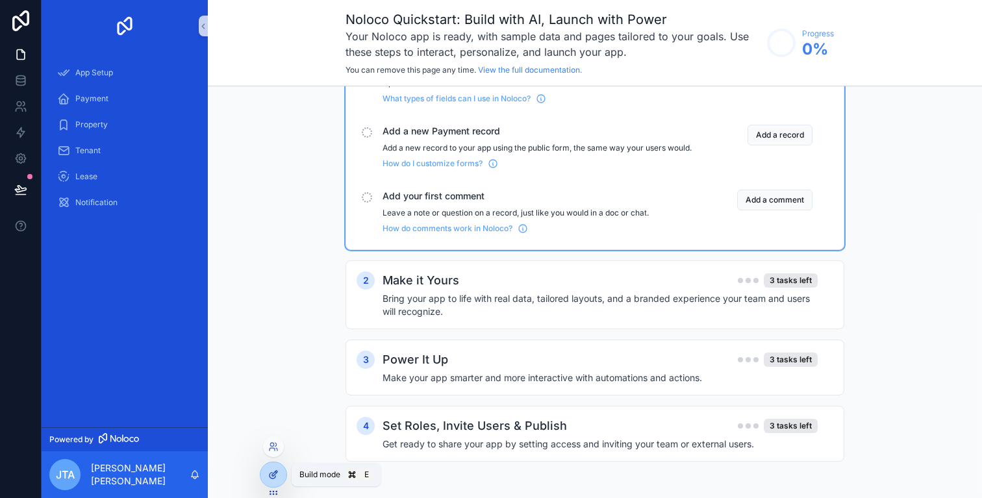
click at [278, 478] on icon at bounding box center [273, 474] width 10 height 10
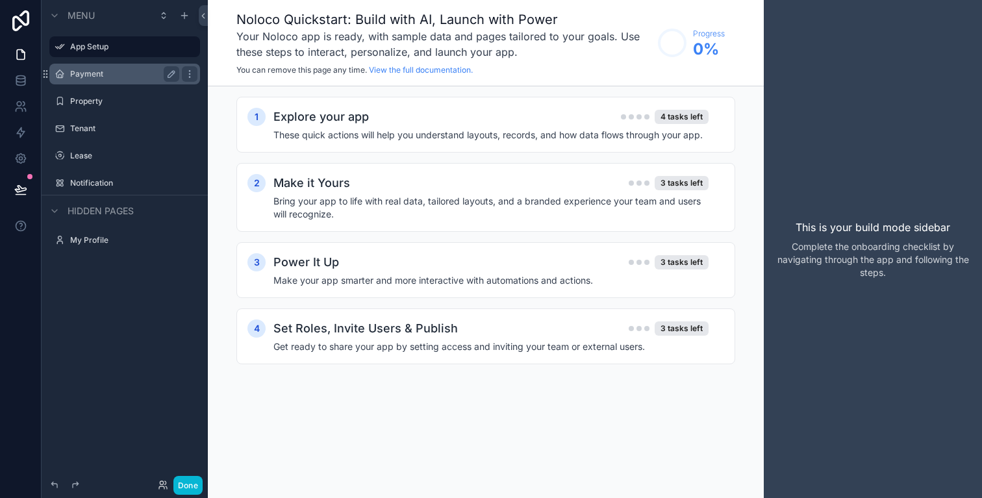
click at [84, 77] on label "Payment" at bounding box center [122, 74] width 104 height 10
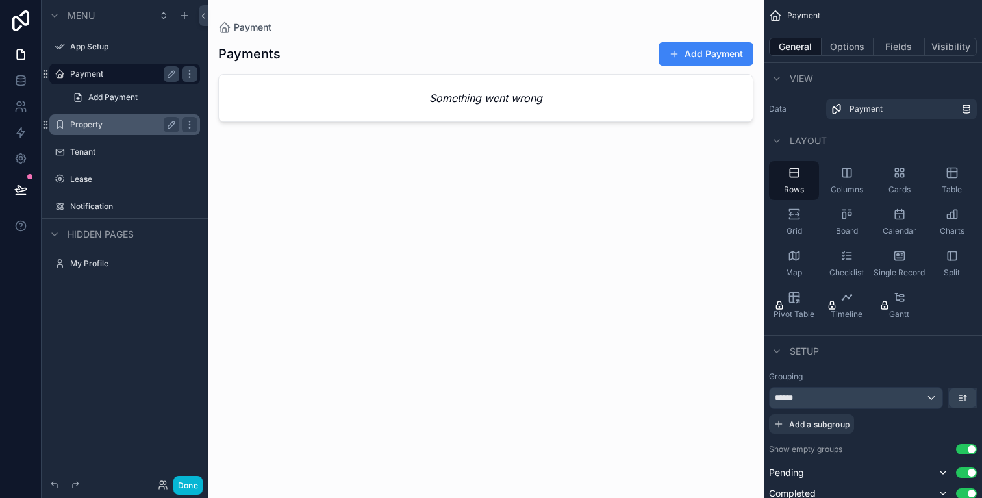
click at [90, 126] on label "Property" at bounding box center [122, 124] width 104 height 10
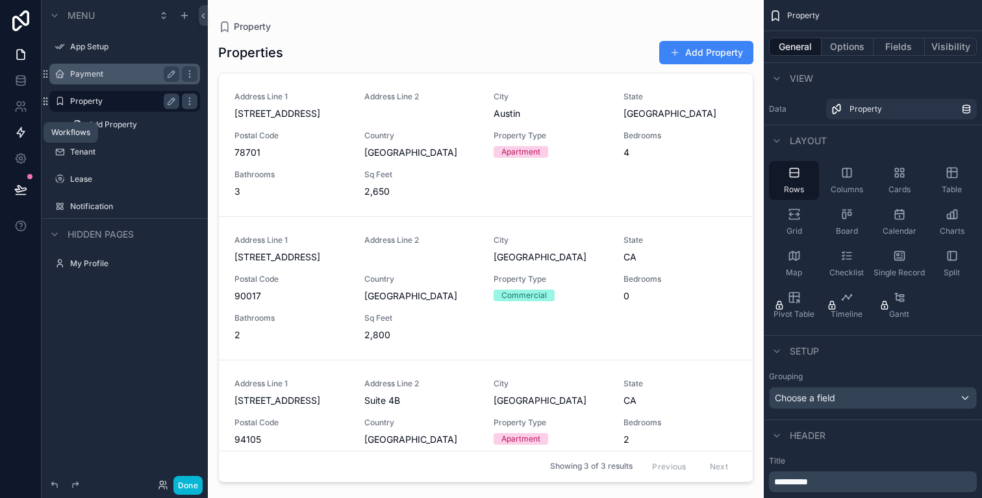
click at [19, 132] on icon at bounding box center [20, 132] width 13 height 13
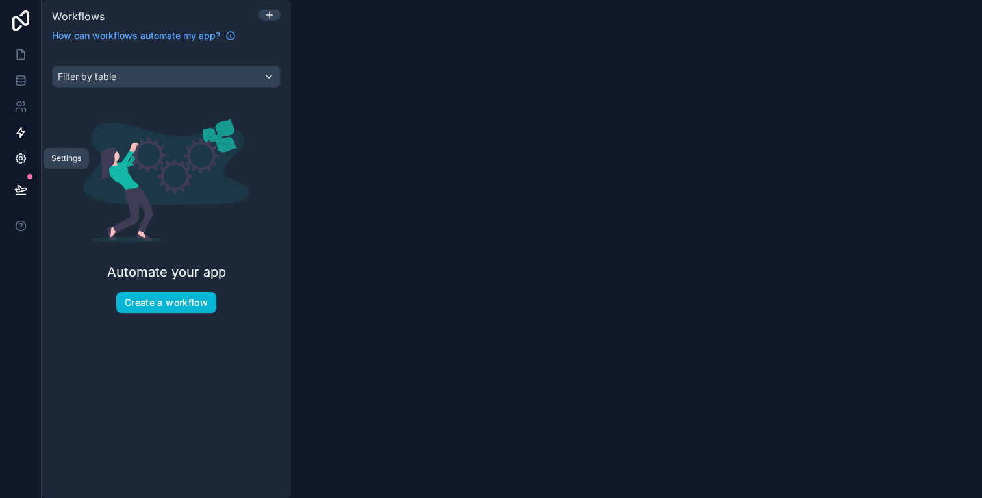
click at [23, 160] on icon at bounding box center [20, 158] width 13 height 13
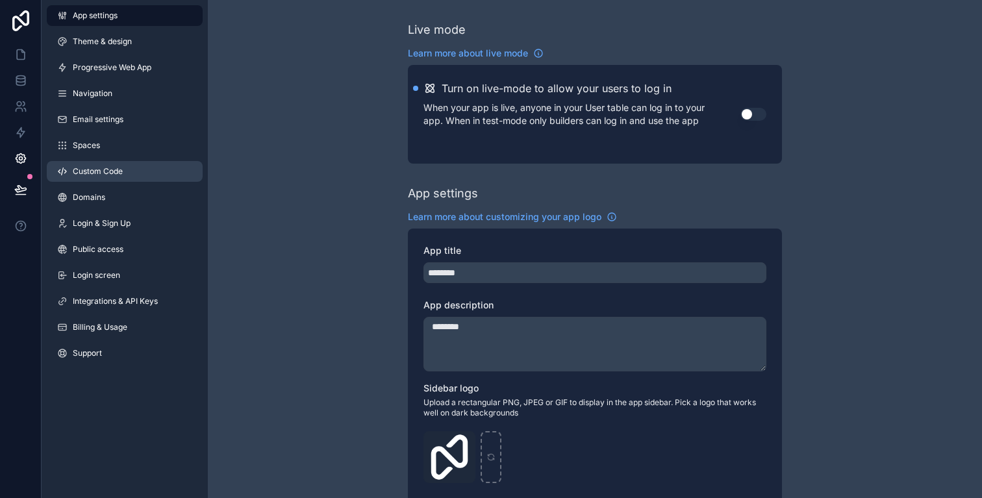
click at [141, 175] on link "Custom Code" at bounding box center [125, 171] width 156 height 21
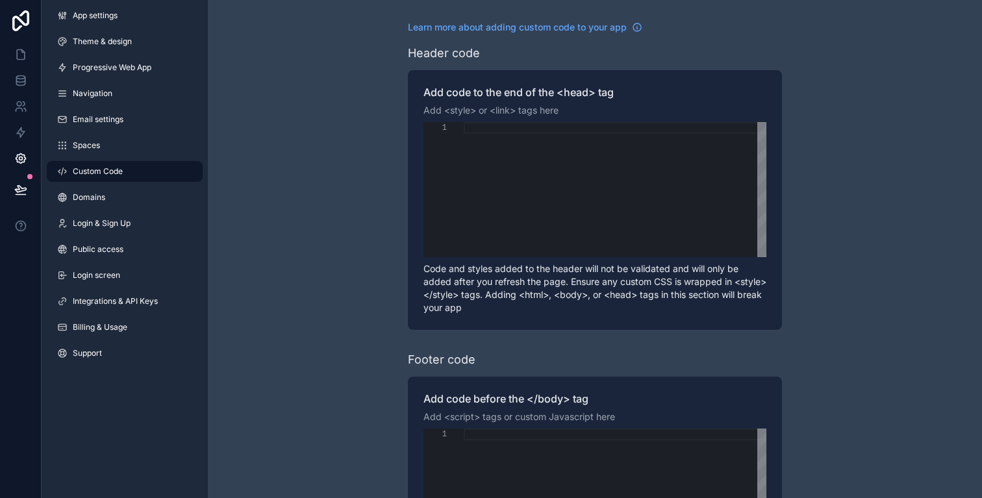
click at [103, 261] on div "App settings Theme & design Progressive Web App Navigation Email settings Space…" at bounding box center [125, 187] width 166 height 374
click at [106, 253] on span "Public access" at bounding box center [98, 249] width 51 height 10
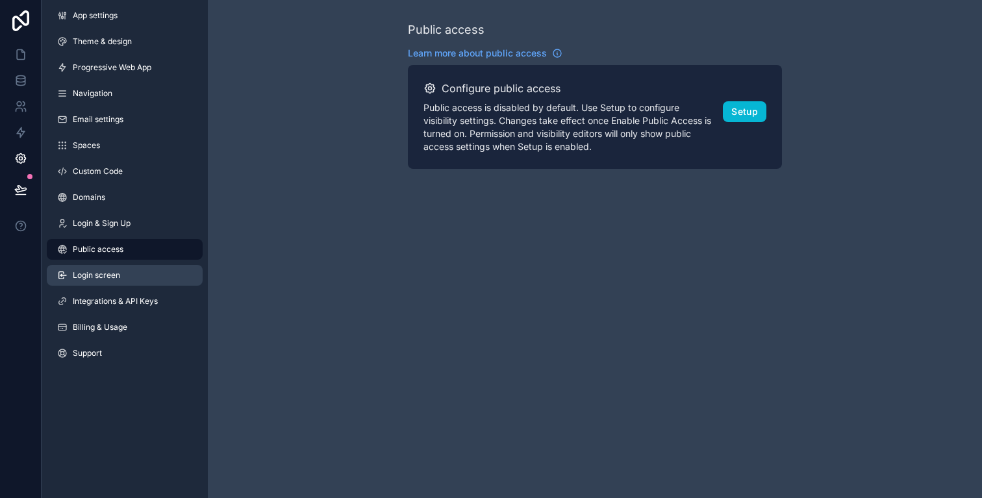
click at [95, 285] on link "Login screen" at bounding box center [125, 275] width 156 height 21
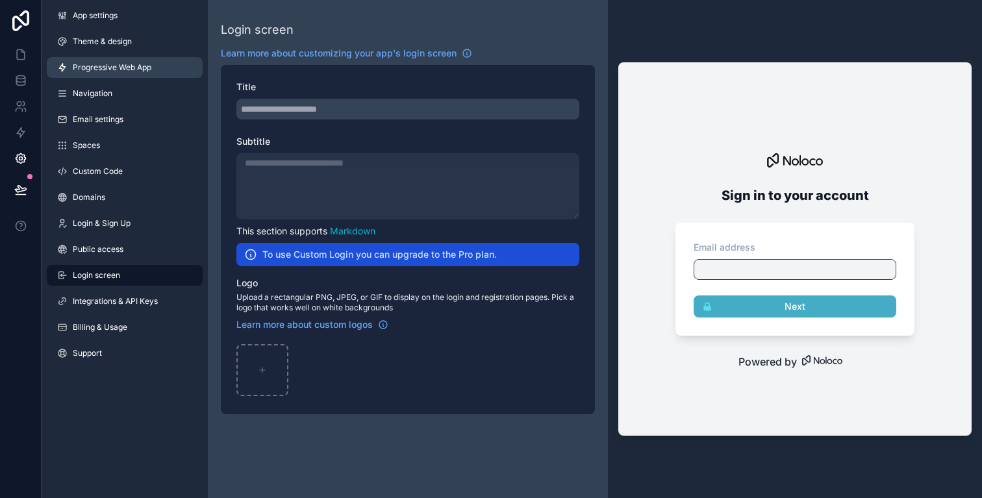
click at [116, 66] on span "Progressive Web App" at bounding box center [112, 67] width 79 height 10
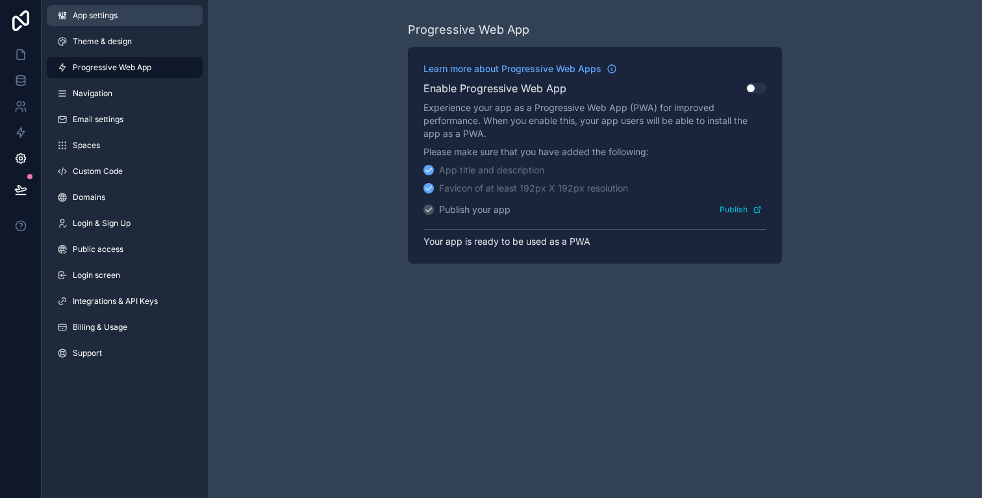
click at [132, 5] on link "App settings" at bounding box center [125, 15] width 156 height 21
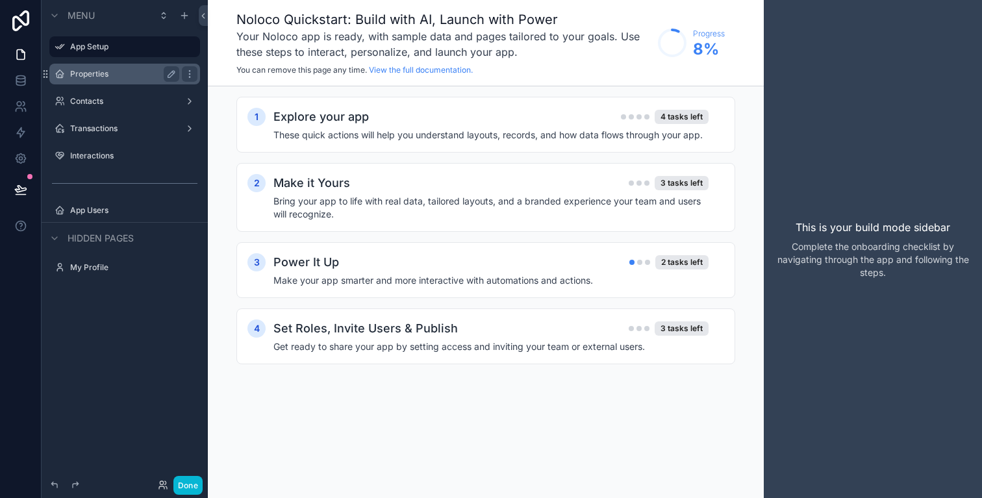
click at [129, 75] on label "Properties" at bounding box center [122, 74] width 104 height 10
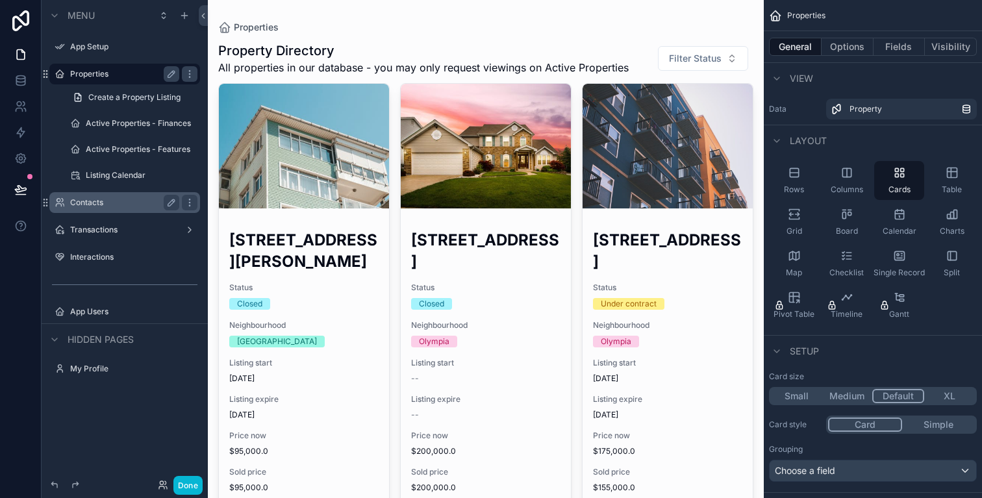
click at [108, 205] on label "Contacts" at bounding box center [122, 202] width 104 height 10
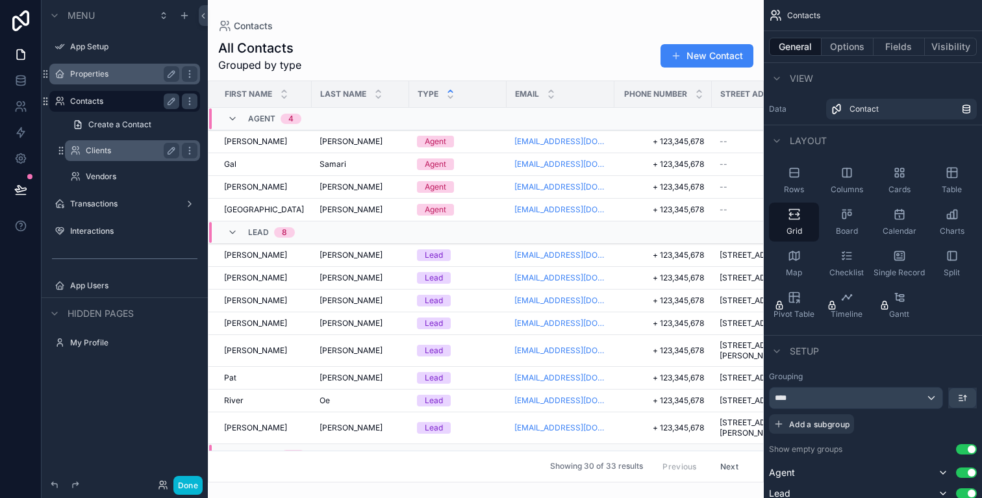
click at [116, 151] on label "Clients" at bounding box center [130, 150] width 88 height 10
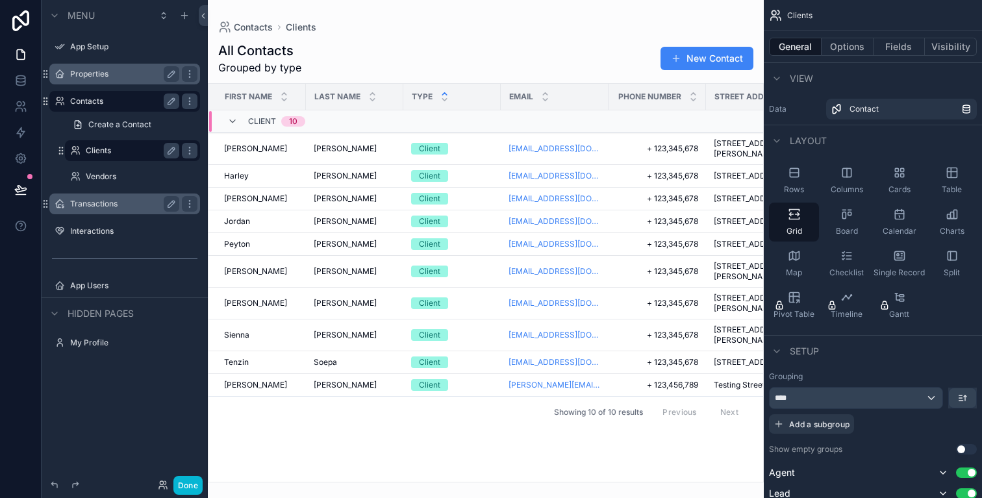
click at [103, 201] on label "Transactions" at bounding box center [122, 204] width 104 height 10
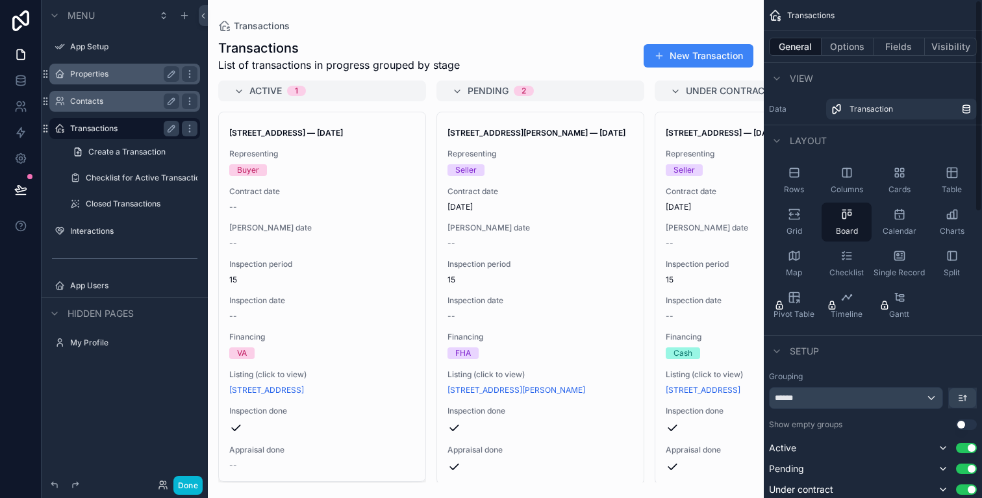
click at [766, 16] on div "Transactions" at bounding box center [873, 15] width 218 height 31
click at [764, 16] on div "Transactions" at bounding box center [873, 15] width 218 height 31
